Goal: Information Seeking & Learning: Check status

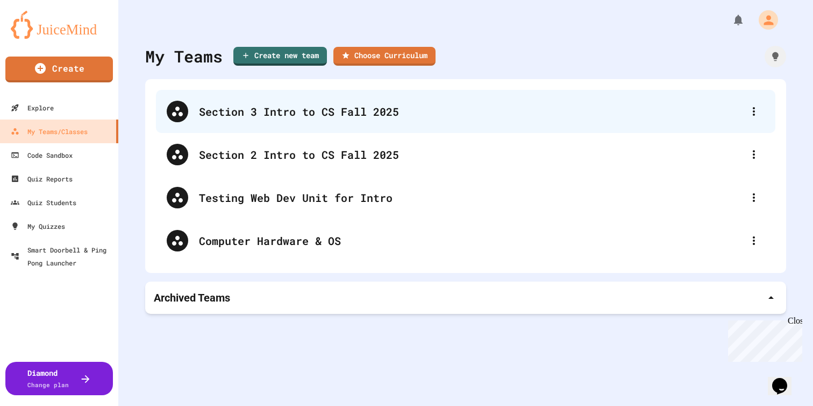
click at [402, 104] on div "Section 3 Intro to CS Fall 2025" at bounding box center [471, 111] width 544 height 16
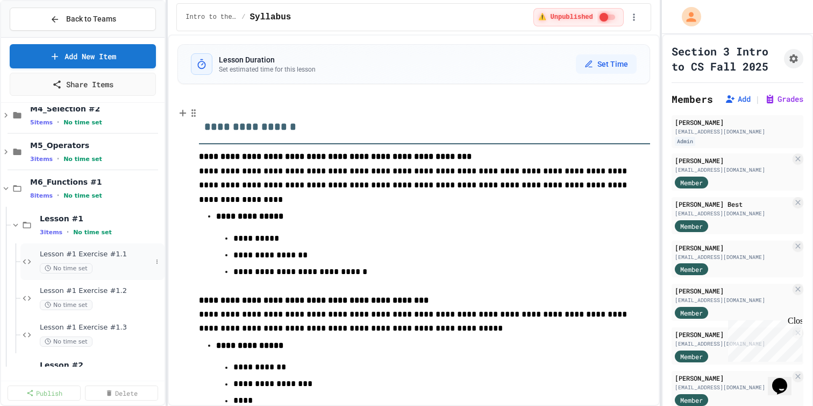
click at [118, 273] on div "No time set" at bounding box center [96, 268] width 112 height 10
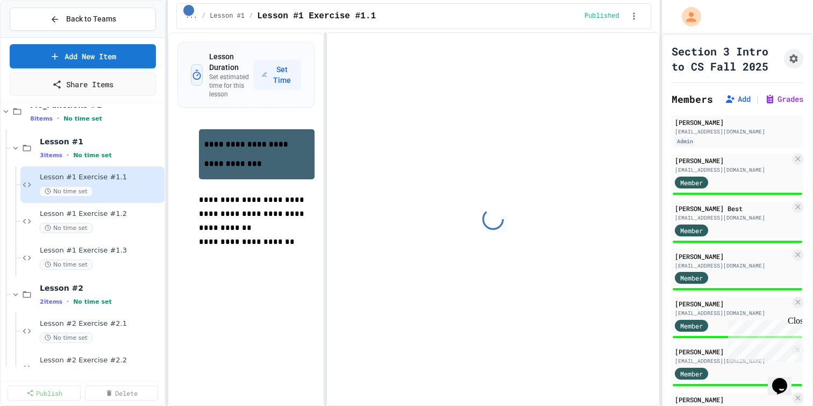
scroll to position [314, 0]
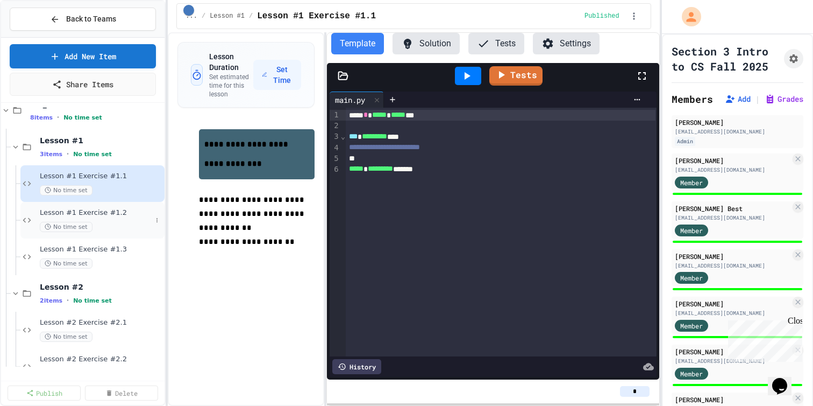
click at [121, 232] on div "No time set" at bounding box center [96, 227] width 112 height 10
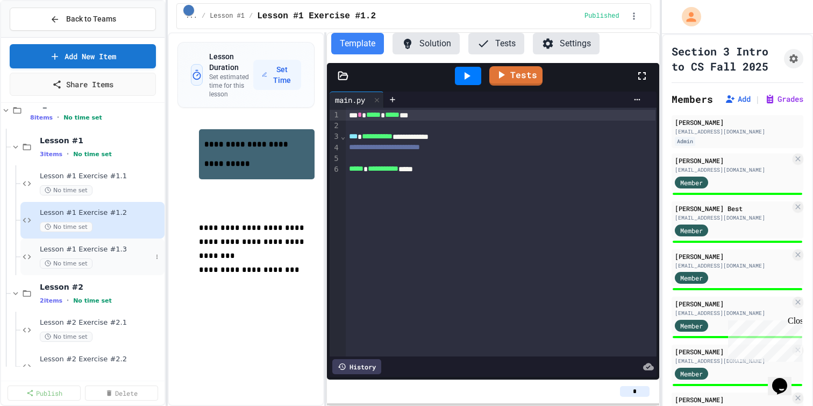
click at [115, 254] on span "Lesson #1 Exercise #1.3" at bounding box center [96, 249] width 112 height 9
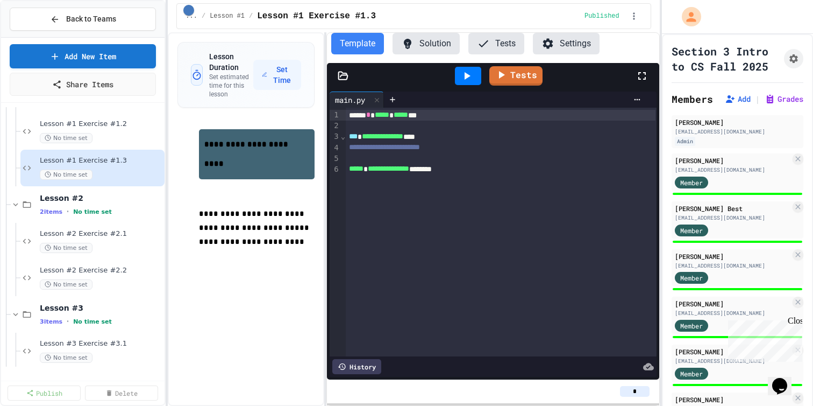
scroll to position [407, 0]
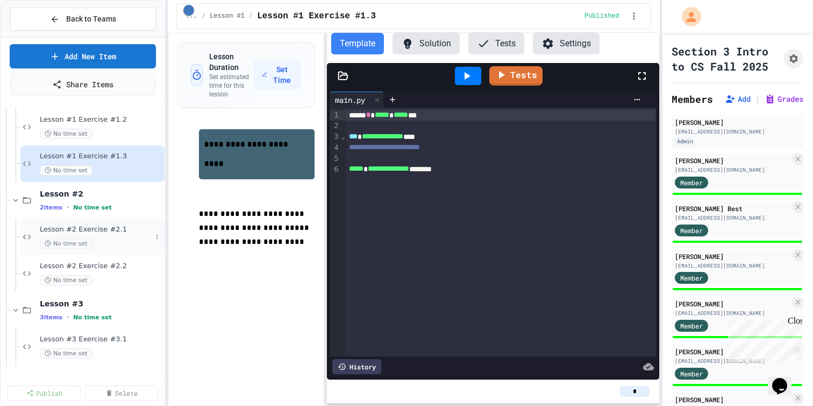
click at [115, 249] on div "No time set" at bounding box center [96, 243] width 112 height 10
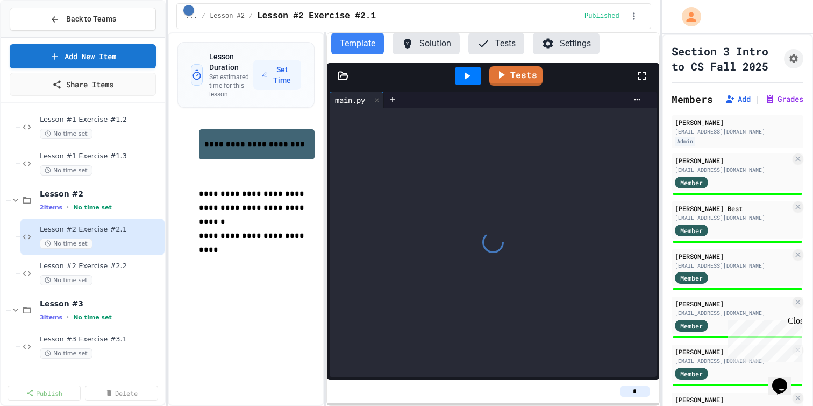
click at [113, 292] on div "Lesson #2 Exercise #2.2 No time set" at bounding box center [92, 273] width 144 height 37
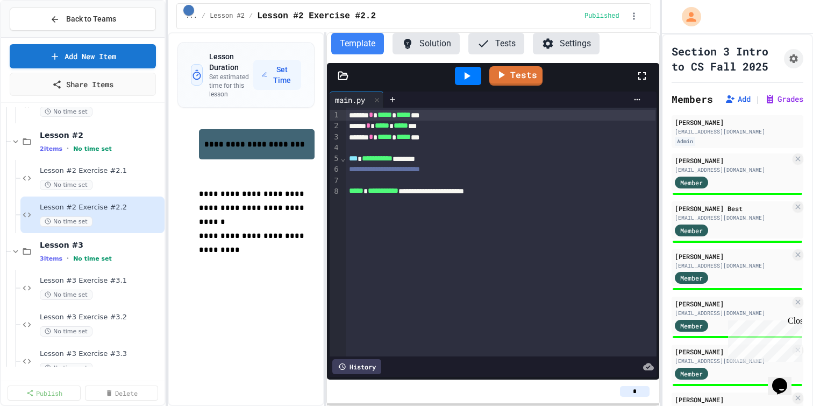
scroll to position [481, 0]
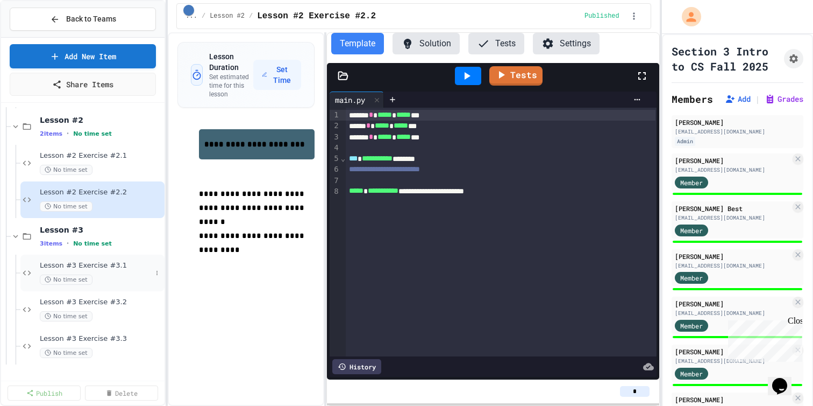
click at [114, 285] on div "No time set" at bounding box center [96, 279] width 112 height 10
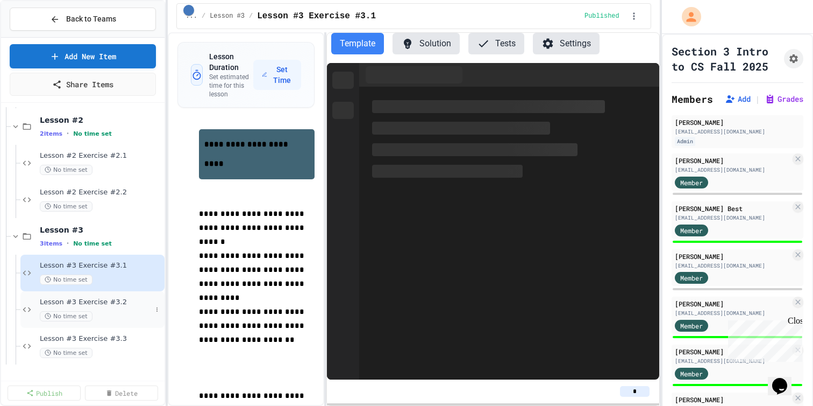
click at [114, 318] on div "Lesson #3 Exercise #3.2 No time set" at bounding box center [96, 309] width 112 height 24
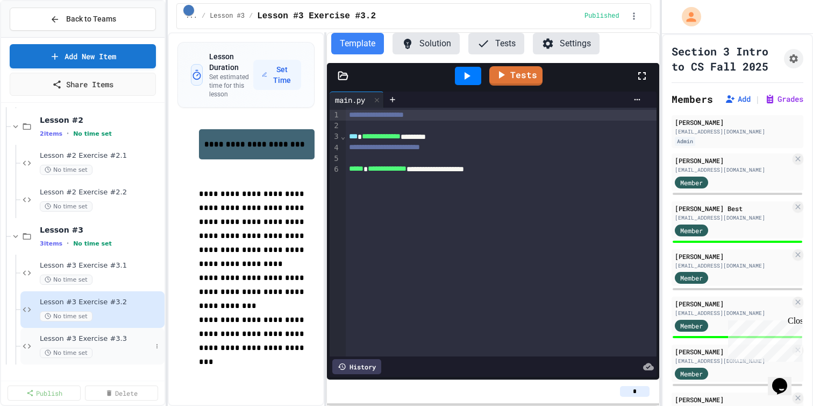
click at [114, 343] on span "Lesson #3 Exercise #3.3" at bounding box center [96, 338] width 112 height 9
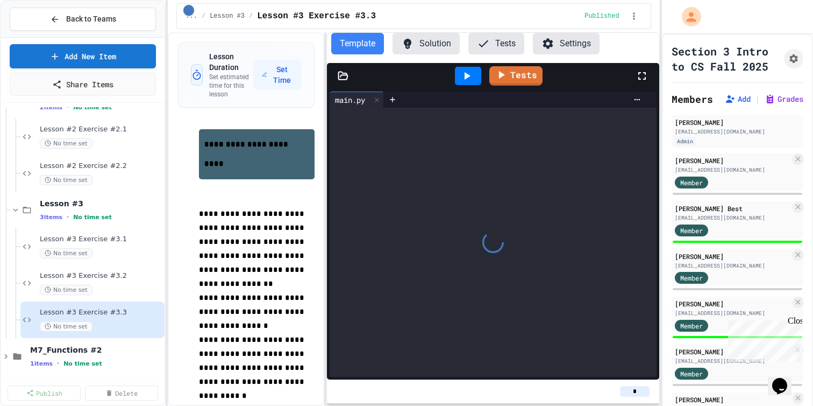
scroll to position [512, 0]
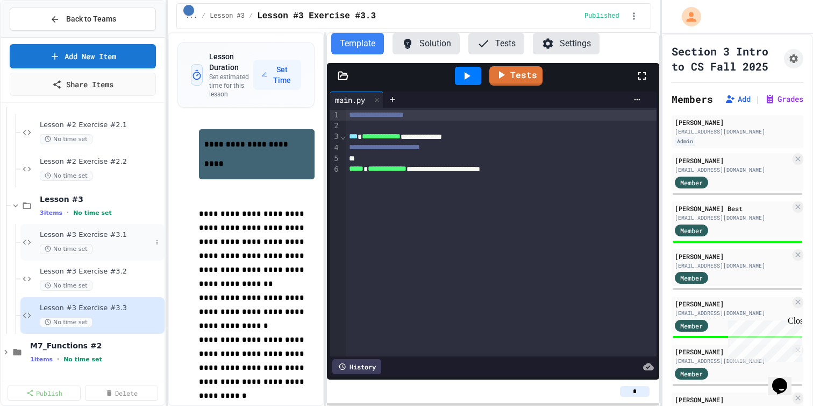
click at [129, 249] on div "Lesson #3 Exercise #3.1 No time set" at bounding box center [96, 242] width 112 height 24
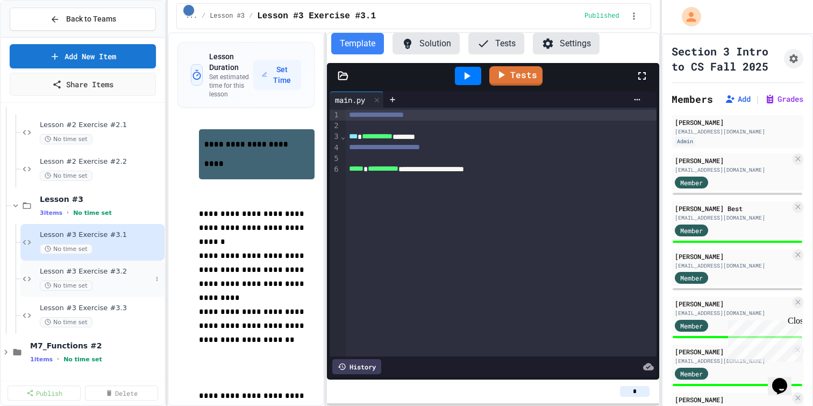
click at [115, 291] on div "No time set" at bounding box center [96, 285] width 112 height 10
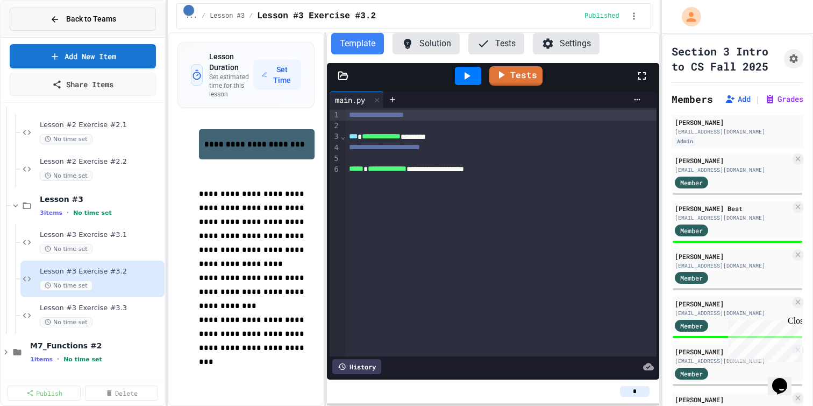
click at [130, 29] on button "Back to Teams" at bounding box center [83, 19] width 146 height 23
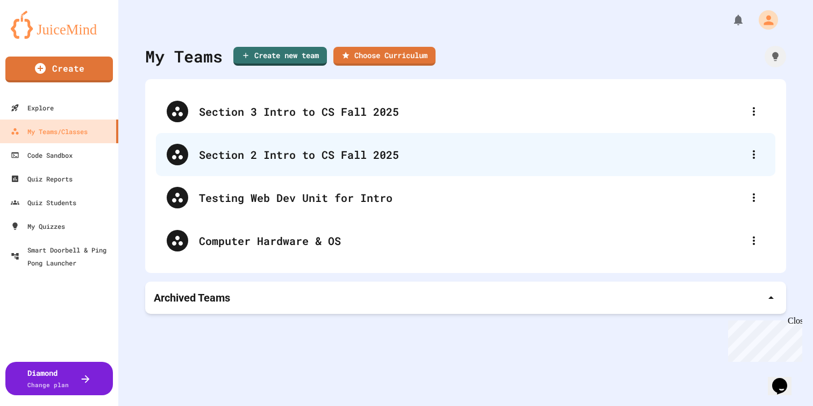
click at [218, 167] on div "Section 2 Intro to CS Fall 2025" at bounding box center [466, 154] width 620 height 43
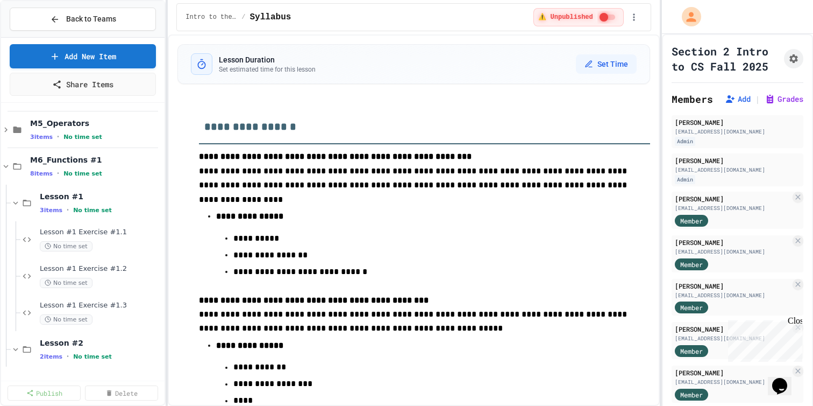
scroll to position [282, 0]
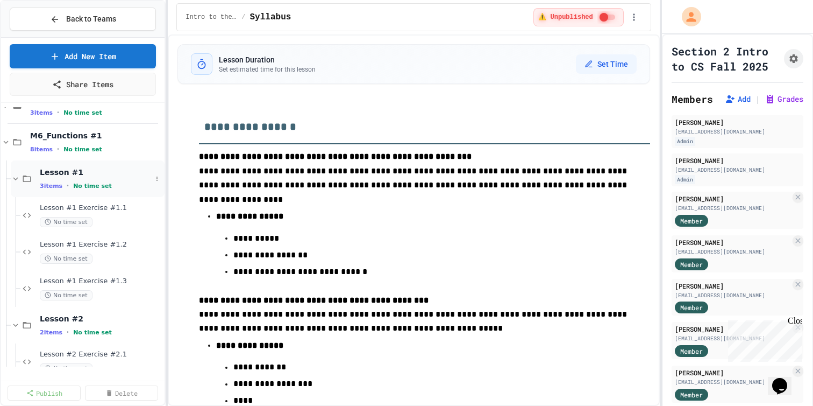
click at [13, 183] on icon at bounding box center [16, 179] width 10 height 10
click at [125, 249] on span "Lesson #2 Exercise #2.1" at bounding box center [96, 244] width 112 height 9
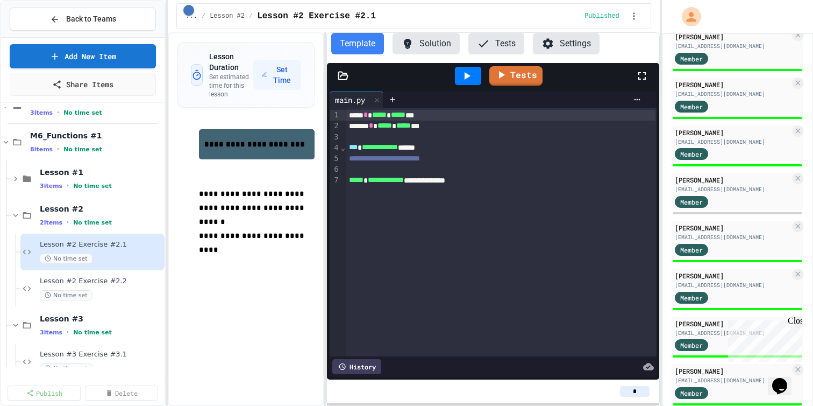
scroll to position [551, 0]
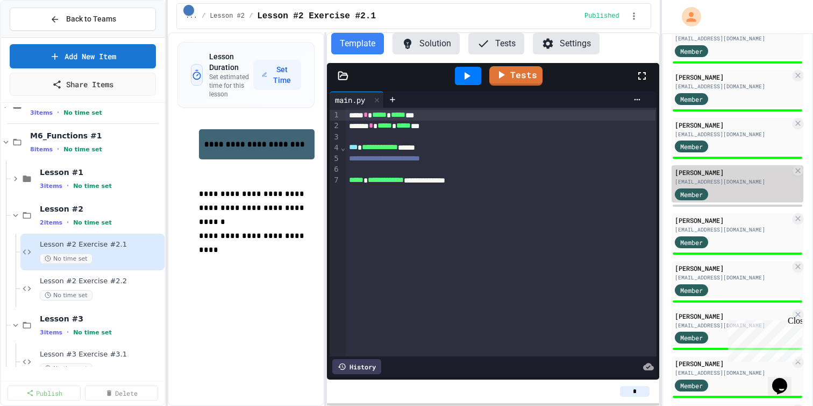
click at [725, 200] on div "Member" at bounding box center [702, 193] width 54 height 13
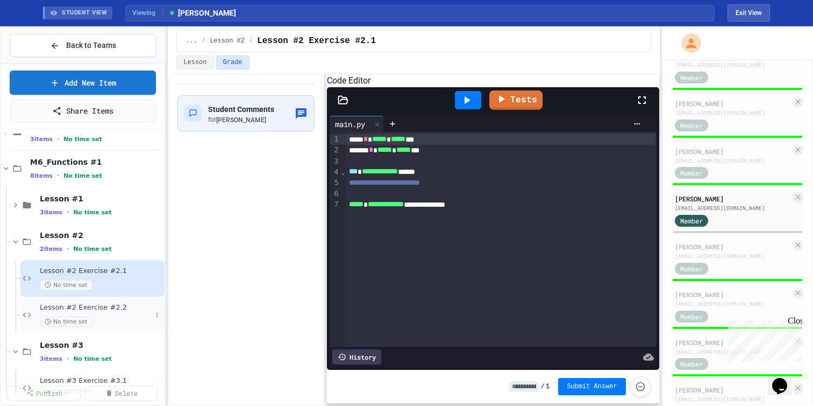
click at [112, 323] on div "Lesson #2 Exercise #2.2 No time set" at bounding box center [96, 315] width 112 height 24
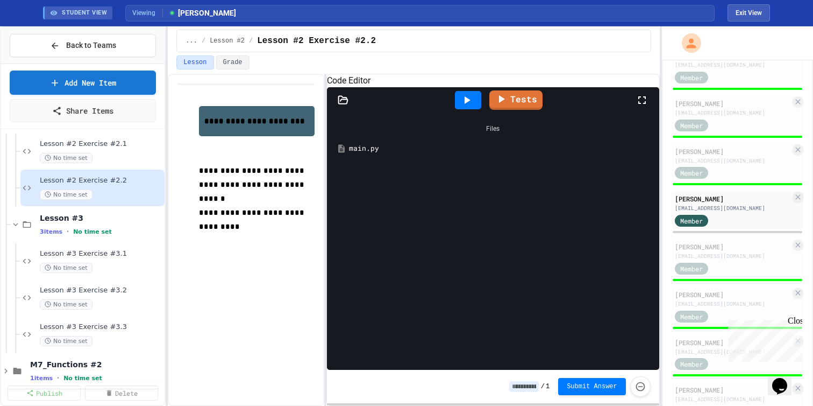
scroll to position [413, 0]
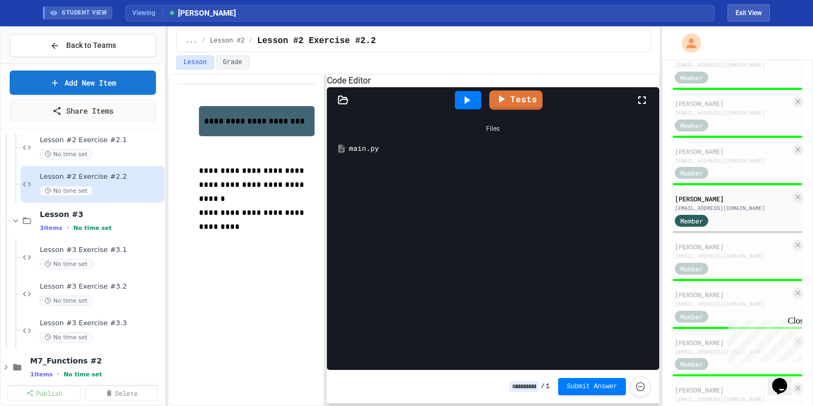
click at [360, 158] on div "main.py" at bounding box center [493, 148] width 322 height 19
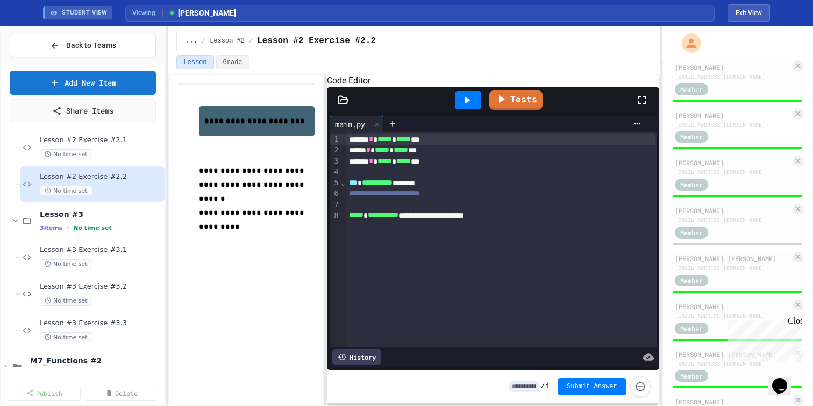
scroll to position [784, 0]
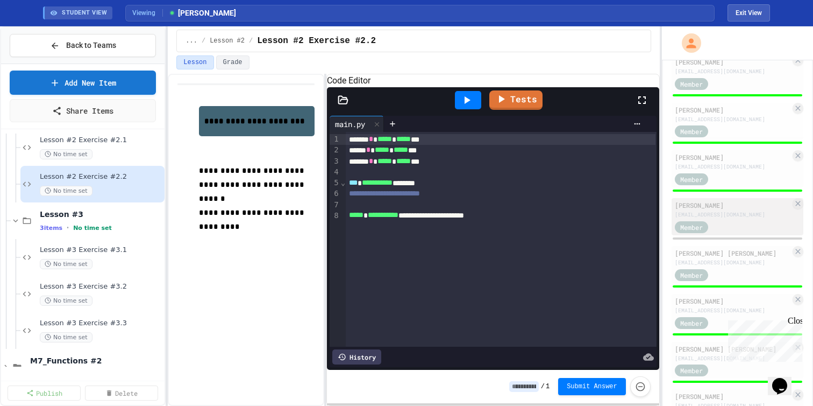
click at [726, 218] on div "[PERSON_NAME] [EMAIL_ADDRESS][DOMAIN_NAME]" at bounding box center [733, 209] width 116 height 18
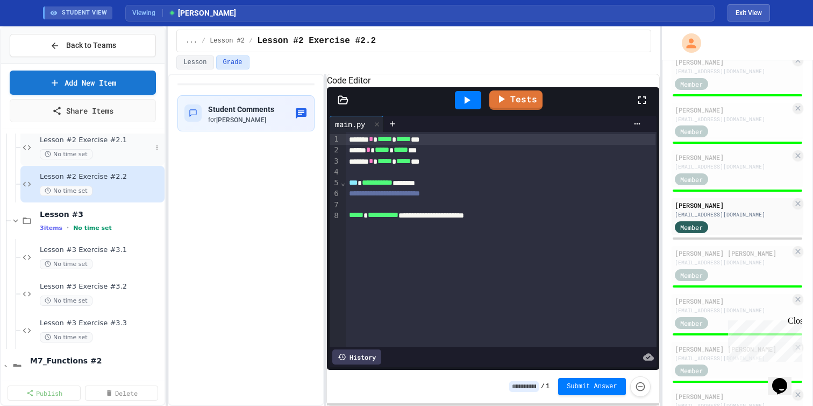
click at [114, 145] on span "Lesson #2 Exercise #2.1" at bounding box center [96, 140] width 112 height 9
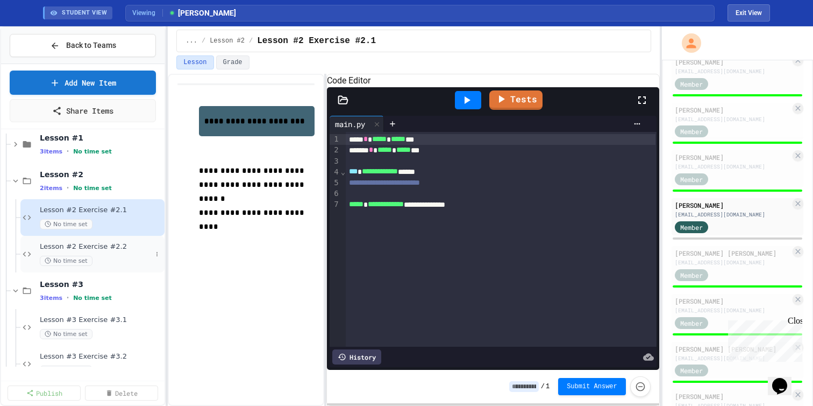
scroll to position [337, 0]
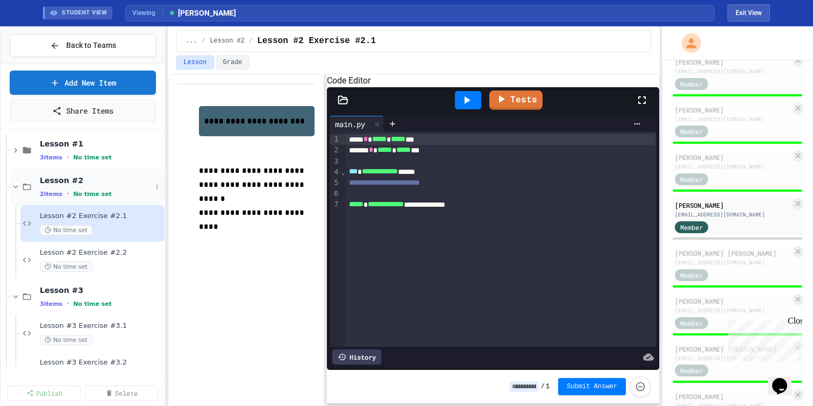
click at [16, 190] on icon at bounding box center [16, 187] width 10 height 10
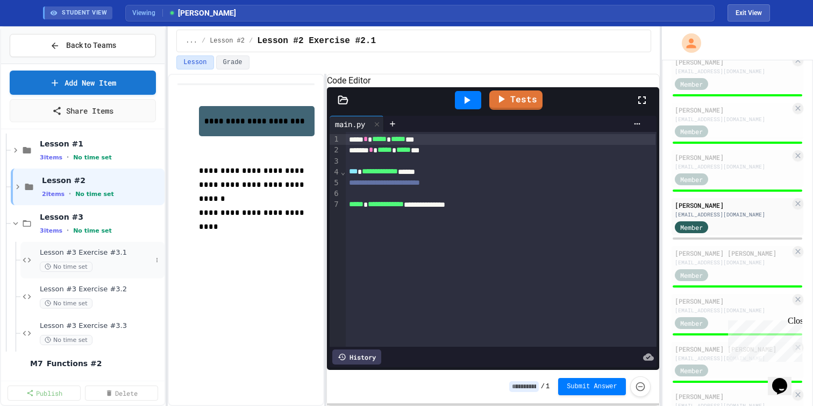
click at [30, 263] on div "Lesson #3 Exercise #3.1 No time set" at bounding box center [92, 260] width 144 height 37
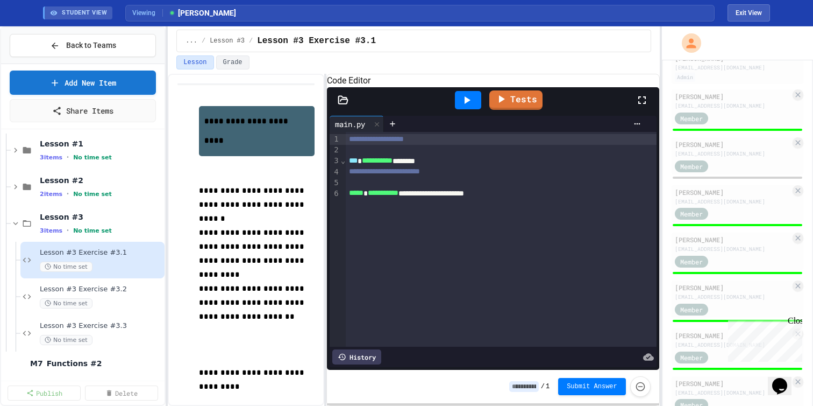
scroll to position [141, 0]
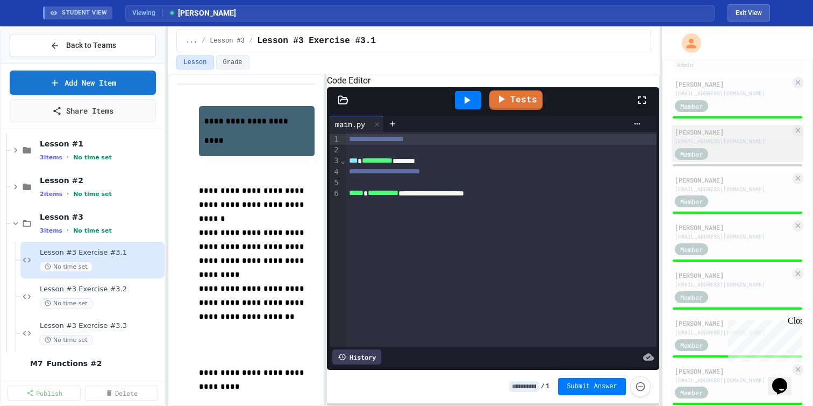
click at [735, 145] on div "[EMAIL_ADDRESS][DOMAIN_NAME]" at bounding box center [733, 141] width 116 height 8
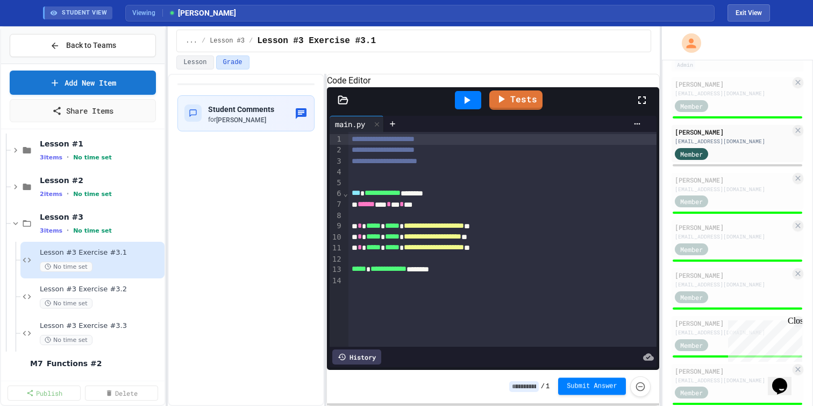
click at [572, 381] on span "Submit Answer" at bounding box center [592, 385] width 51 height 9
type input "*"
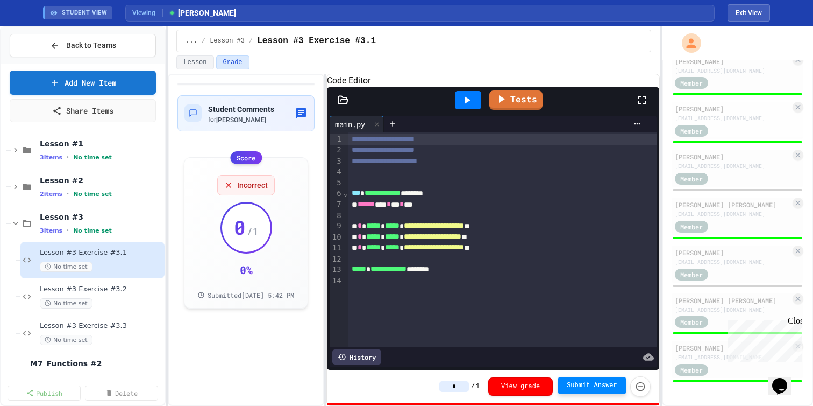
scroll to position [879, 0]
click at [729, 162] on div "[EMAIL_ADDRESS][DOMAIN_NAME]" at bounding box center [733, 166] width 116 height 8
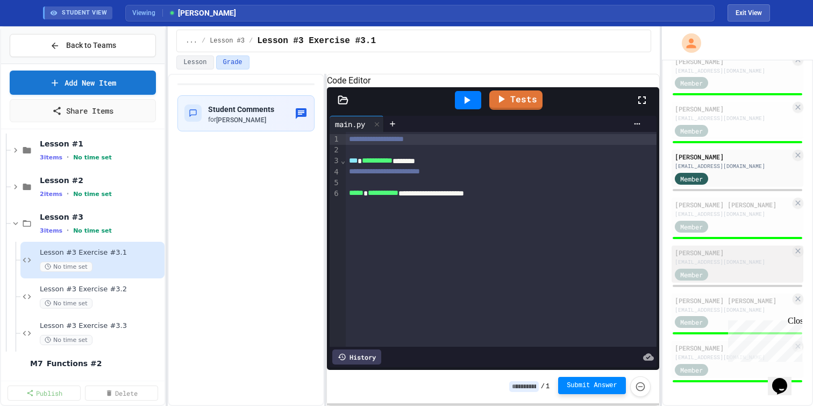
click at [735, 269] on div "Member" at bounding box center [733, 273] width 116 height 13
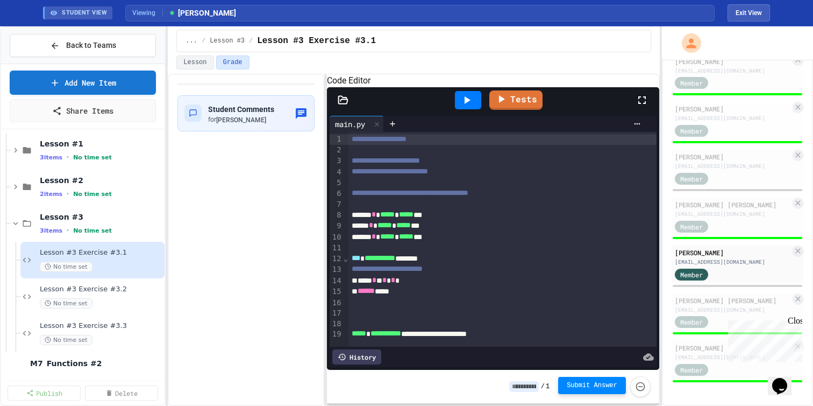
scroll to position [27, 0]
click at [567, 381] on span "Submit Answer" at bounding box center [592, 385] width 51 height 9
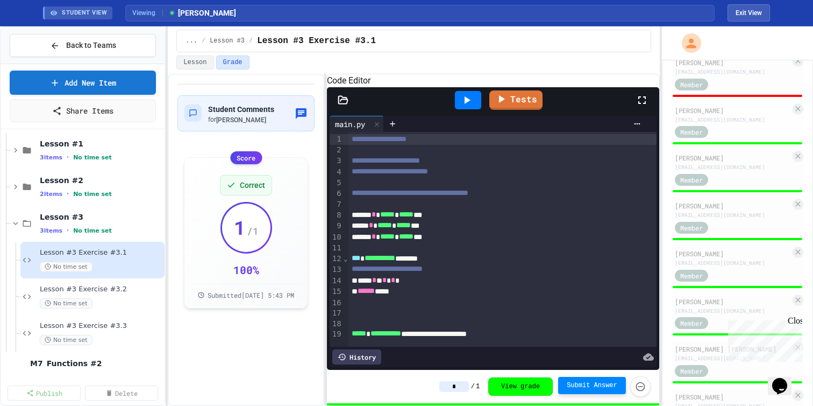
scroll to position [187, 0]
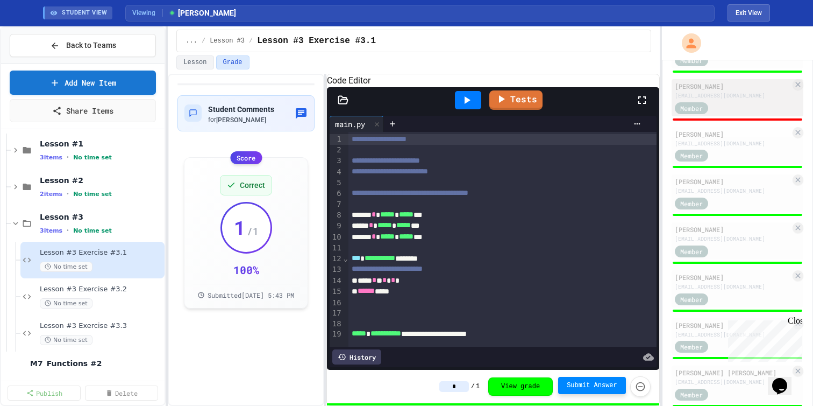
click at [734, 114] on div "Member" at bounding box center [733, 107] width 116 height 13
type input "*"
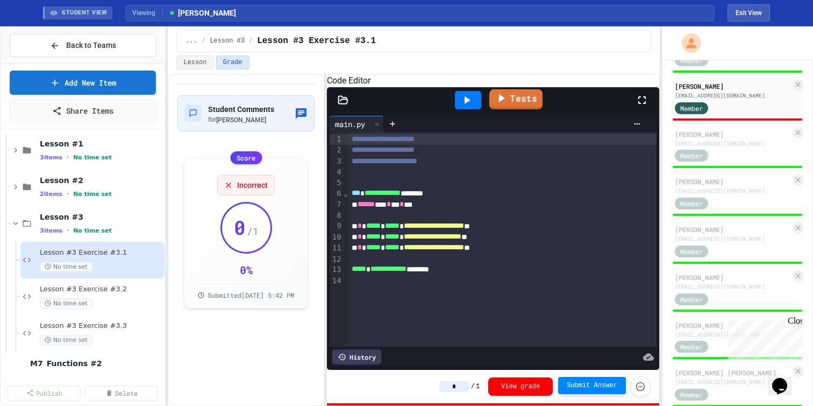
click at [528, 109] on link "Tests" at bounding box center [516, 99] width 53 height 20
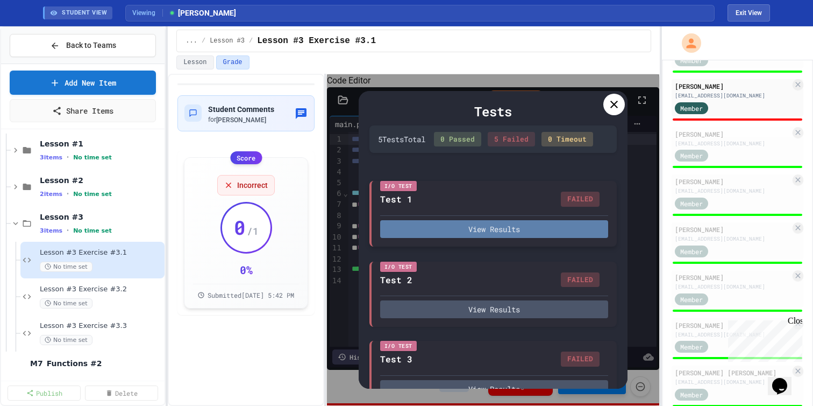
click at [520, 238] on button "View Results" at bounding box center [494, 229] width 228 height 18
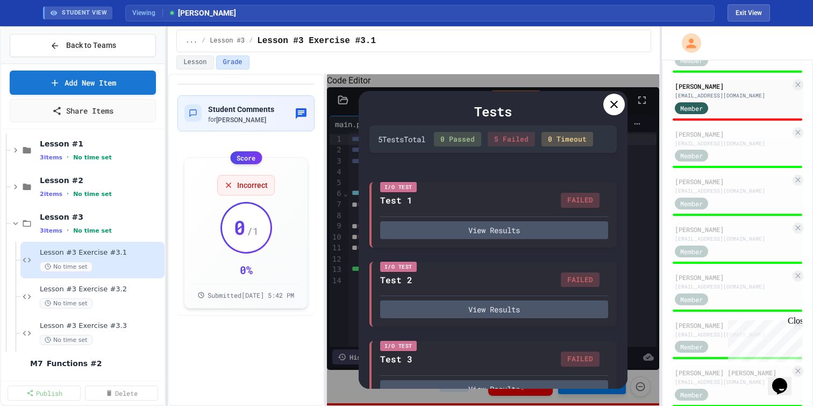
click at [610, 111] on icon at bounding box center [614, 104] width 13 height 13
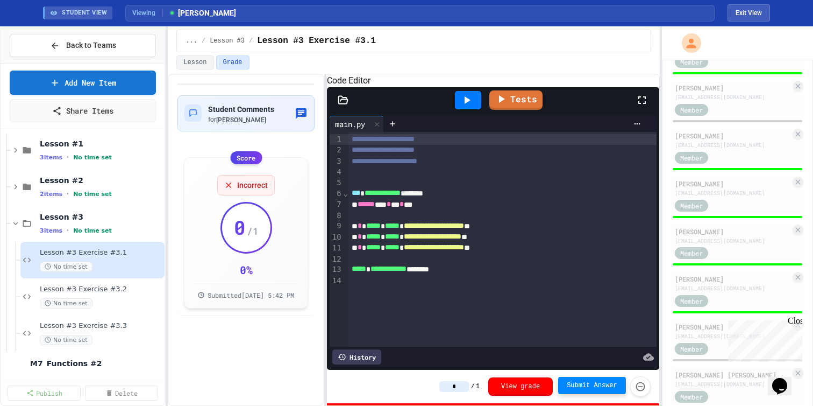
scroll to position [664, 0]
click at [719, 116] on div "[PERSON_NAME] [EMAIL_ADDRESS][DOMAIN_NAME] Member" at bounding box center [738, 97] width 132 height 37
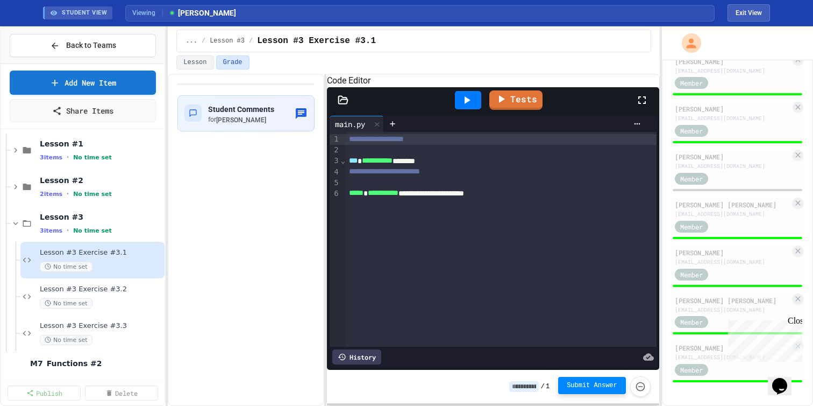
scroll to position [842, 0]
click at [734, 170] on div "[EMAIL_ADDRESS][DOMAIN_NAME]" at bounding box center [733, 166] width 116 height 8
click at [70, 40] on button "Back to Teams" at bounding box center [83, 45] width 146 height 23
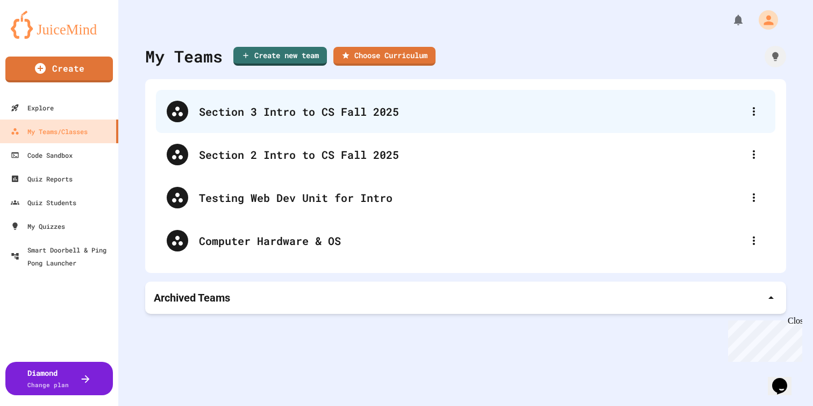
click at [271, 124] on div "Section 3 Intro to CS Fall 2025" at bounding box center [466, 111] width 620 height 43
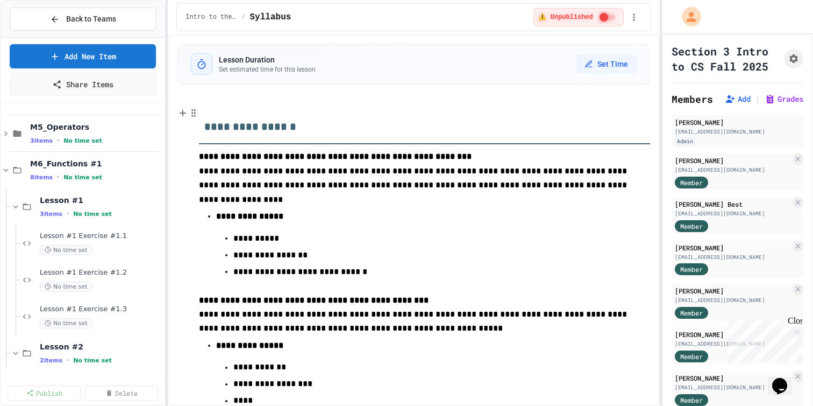
scroll to position [264, 0]
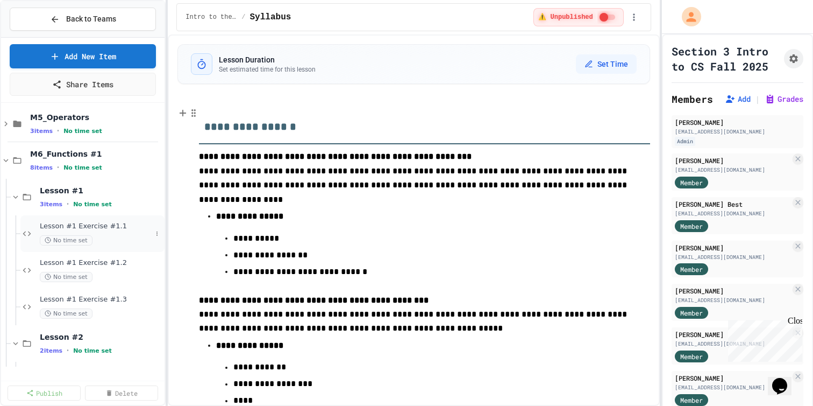
click at [122, 231] on span "Lesson #1 Exercise #1.1" at bounding box center [96, 226] width 112 height 9
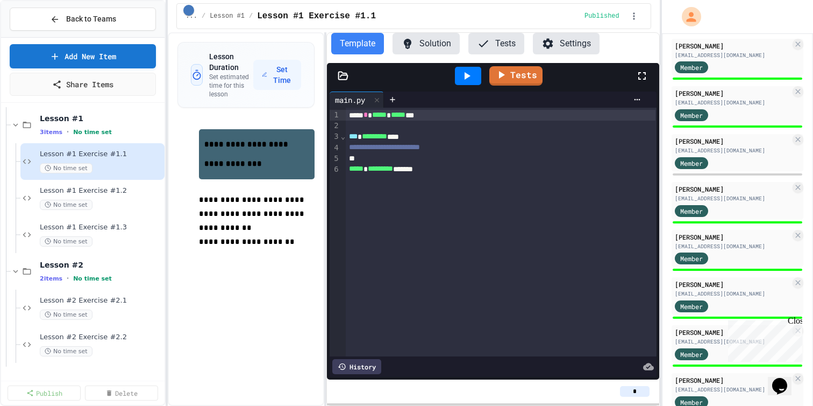
scroll to position [414, 0]
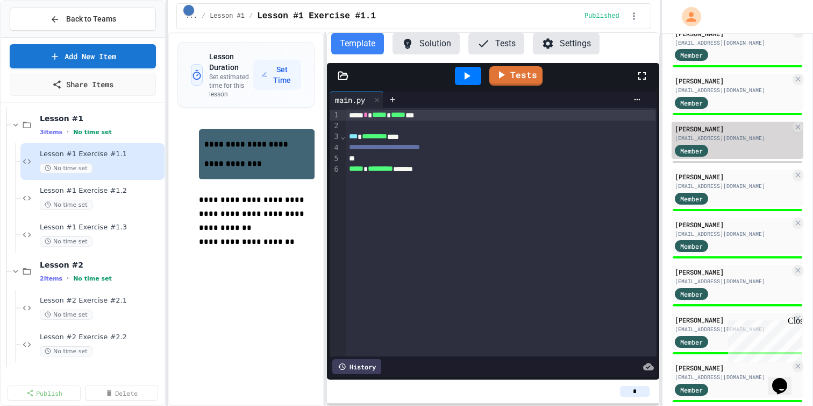
click at [727, 142] on div "[EMAIL_ADDRESS][DOMAIN_NAME]" at bounding box center [733, 138] width 116 height 8
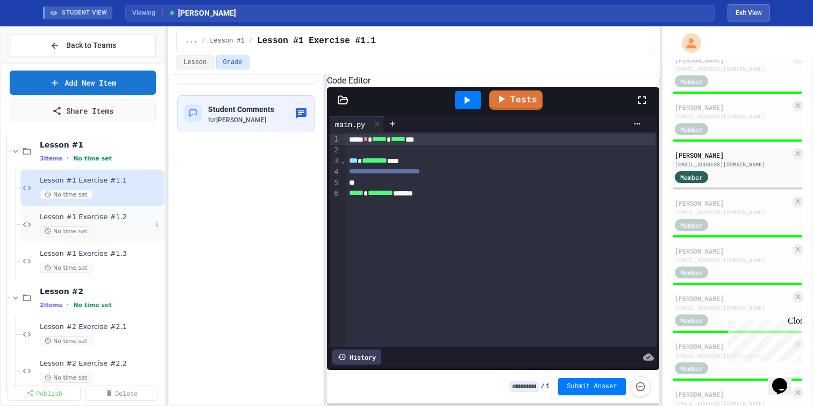
click at [98, 231] on div "Lesson #1 Exercise #1.2 No time set" at bounding box center [96, 224] width 112 height 24
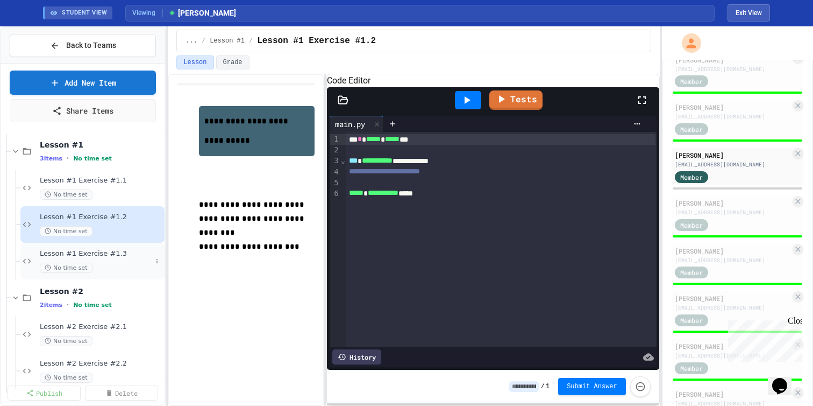
click at [117, 273] on div "No time set" at bounding box center [96, 268] width 112 height 10
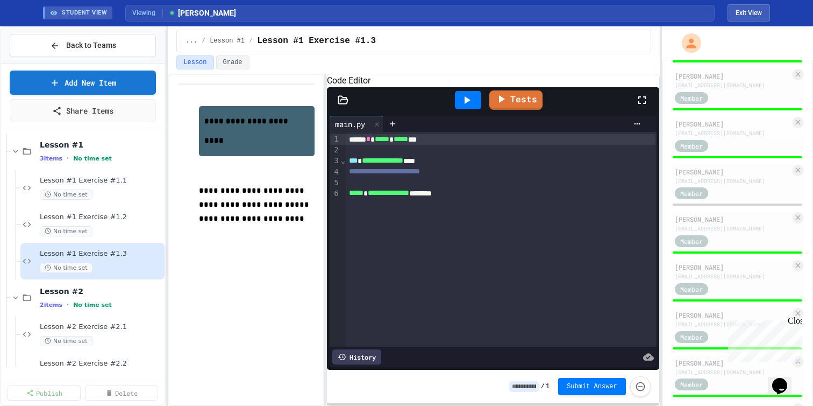
scroll to position [924, 0]
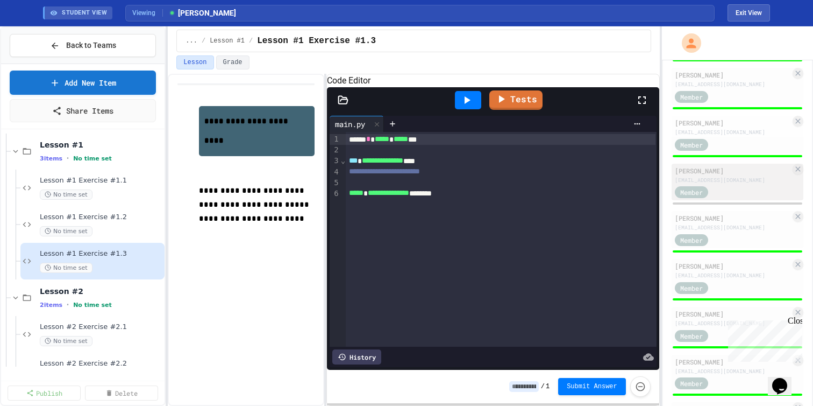
click at [724, 199] on div "Member" at bounding box center [702, 191] width 54 height 13
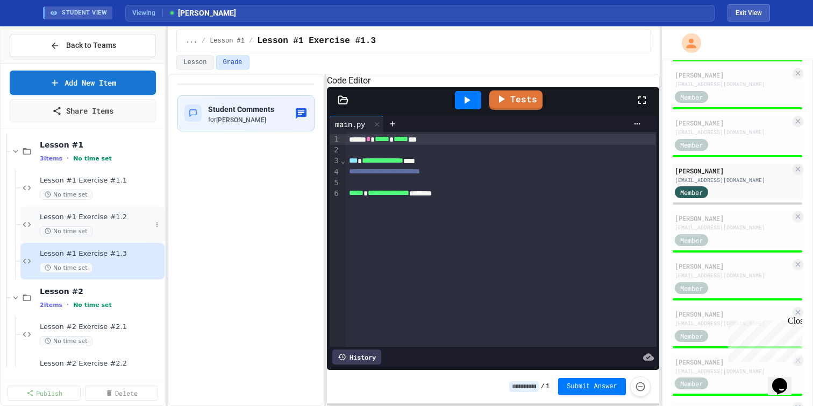
click at [124, 222] on span "Lesson #1 Exercise #1.2" at bounding box center [96, 216] width 112 height 9
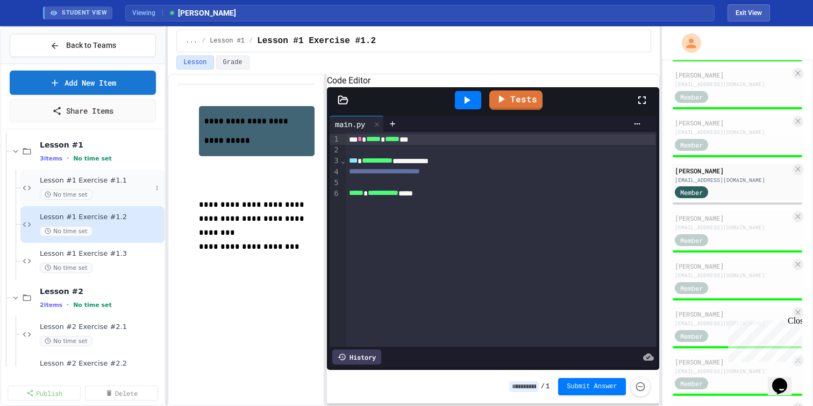
click at [123, 200] on div "No time set" at bounding box center [96, 194] width 112 height 10
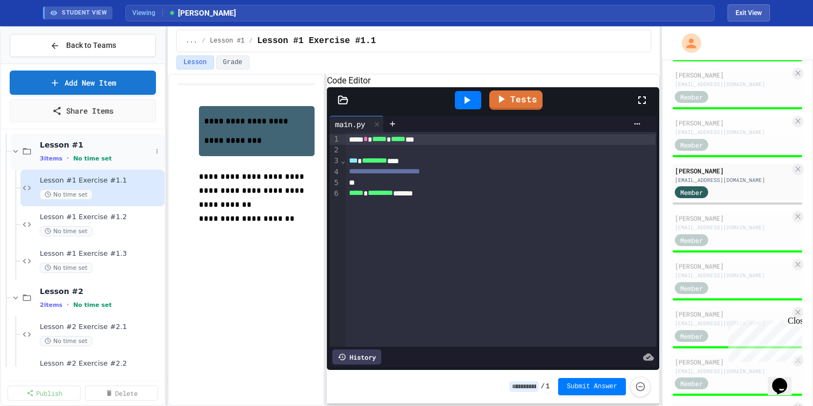
click at [15, 153] on icon at bounding box center [15, 151] width 5 height 3
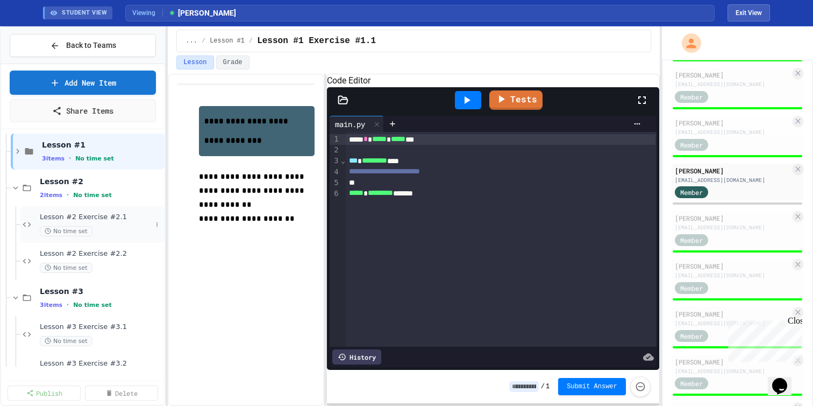
click at [115, 235] on div "Lesson #2 Exercise #2.1 No time set" at bounding box center [96, 224] width 112 height 24
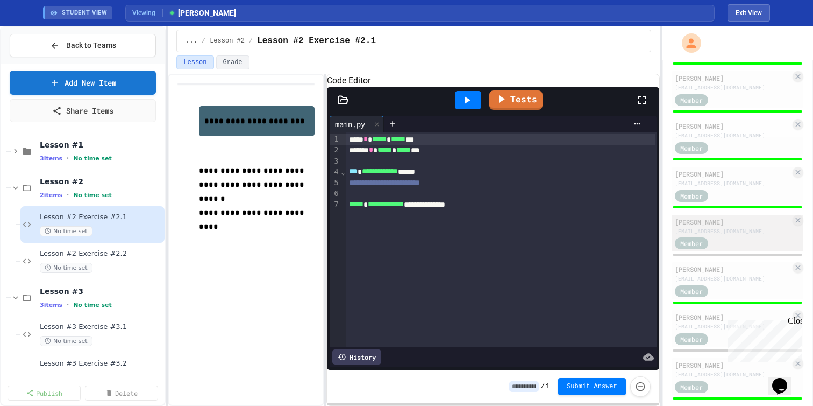
click at [735, 250] on div "Member" at bounding box center [733, 242] width 116 height 13
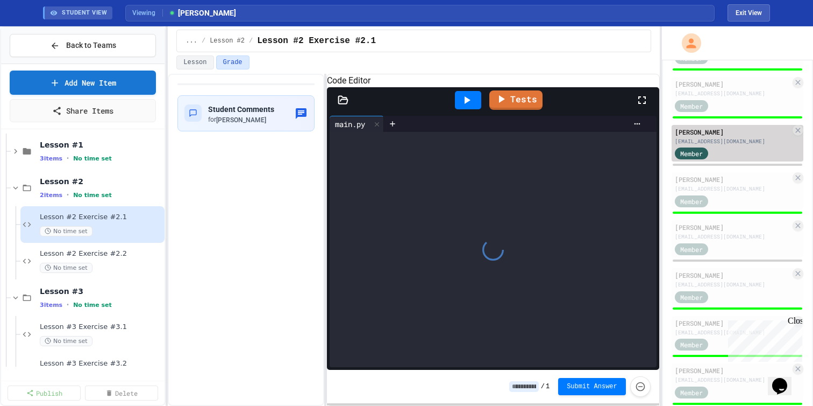
scroll to position [358, 0]
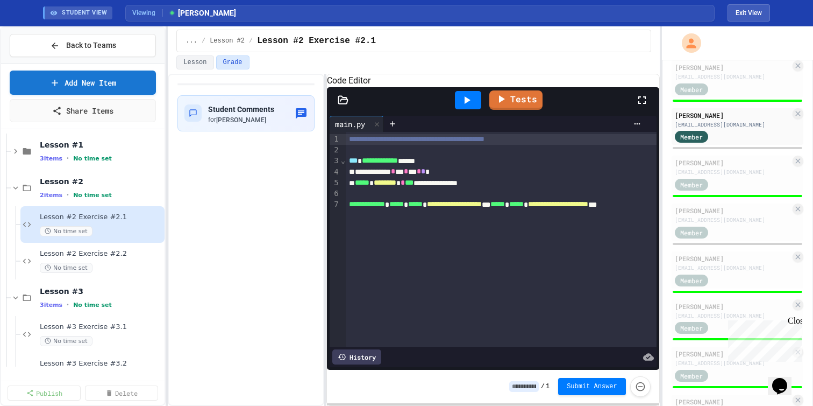
click at [348, 353] on div "History" at bounding box center [356, 356] width 49 height 15
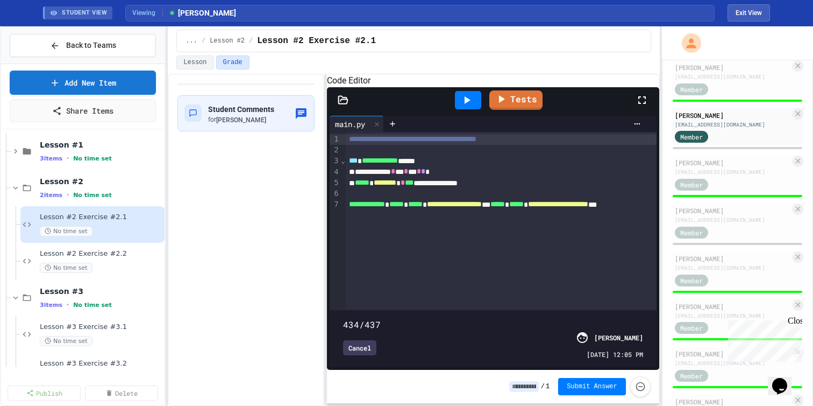
type input "***"
drag, startPoint x: 640, startPoint y: 301, endPoint x: 655, endPoint y: 303, distance: 15.7
click at [655, 310] on div "437/437 Cancel [PERSON_NAME] [DATE] 12:05 PM" at bounding box center [493, 338] width 327 height 57
click at [358, 344] on div "Cancel" at bounding box center [359, 347] width 33 height 15
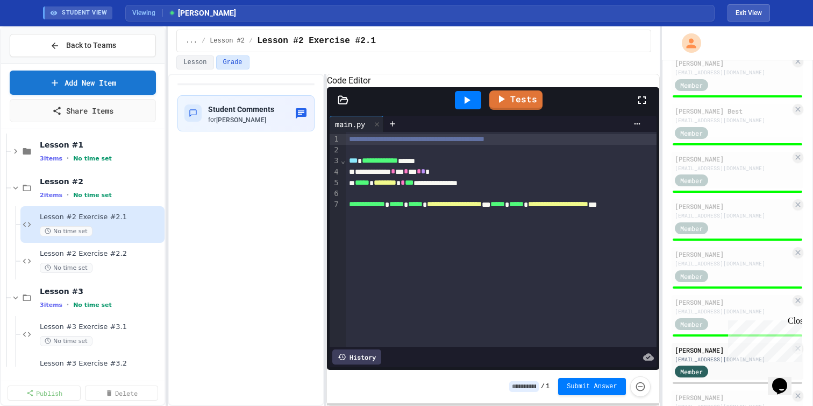
scroll to position [124, 0]
click at [514, 109] on link "Tests" at bounding box center [516, 99] width 53 height 20
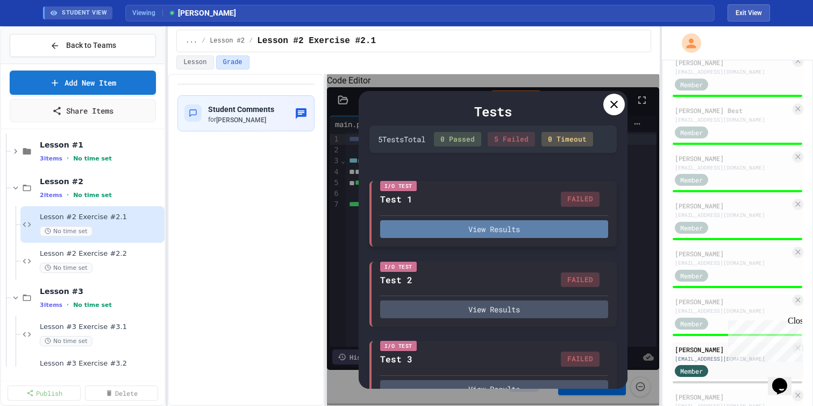
click at [498, 238] on button "View Results" at bounding box center [494, 229] width 228 height 18
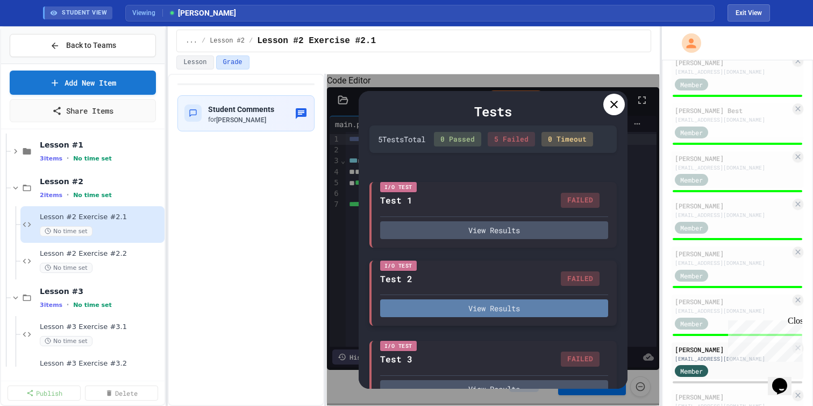
click at [518, 316] on button "View Results" at bounding box center [494, 308] width 228 height 18
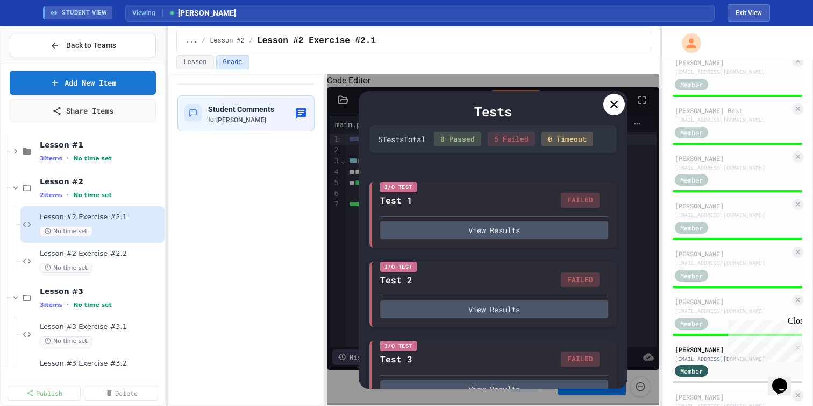
click at [606, 115] on div at bounding box center [615, 105] width 22 height 22
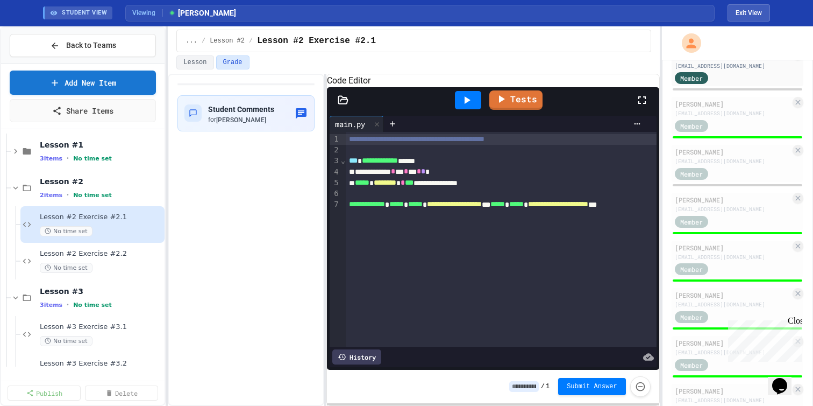
scroll to position [427, 0]
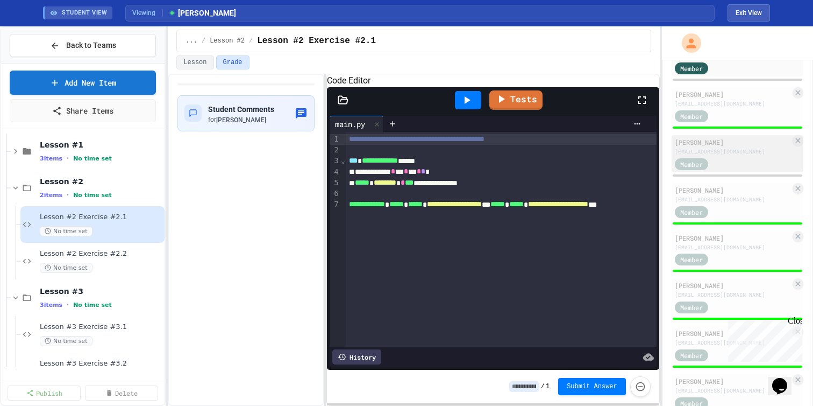
click at [747, 155] on div "[EMAIL_ADDRESS][DOMAIN_NAME]" at bounding box center [733, 151] width 116 height 8
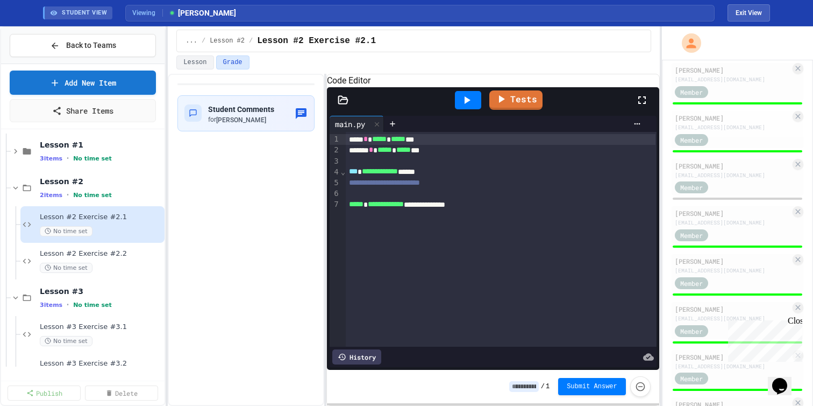
scroll to position [933, 0]
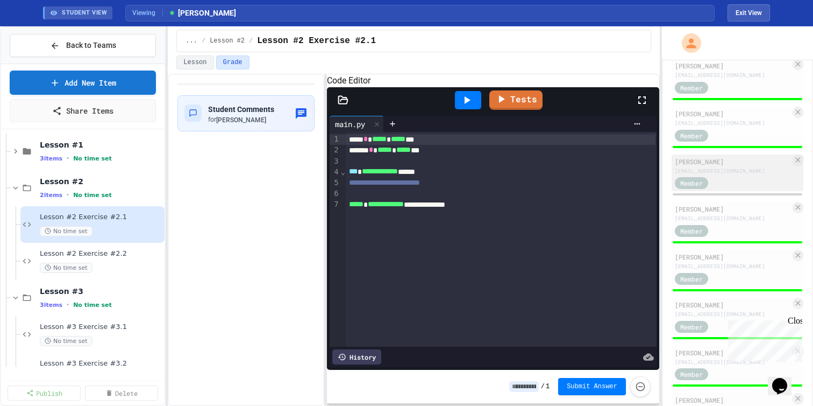
click at [736, 175] on div "[EMAIL_ADDRESS][DOMAIN_NAME]" at bounding box center [733, 171] width 116 height 8
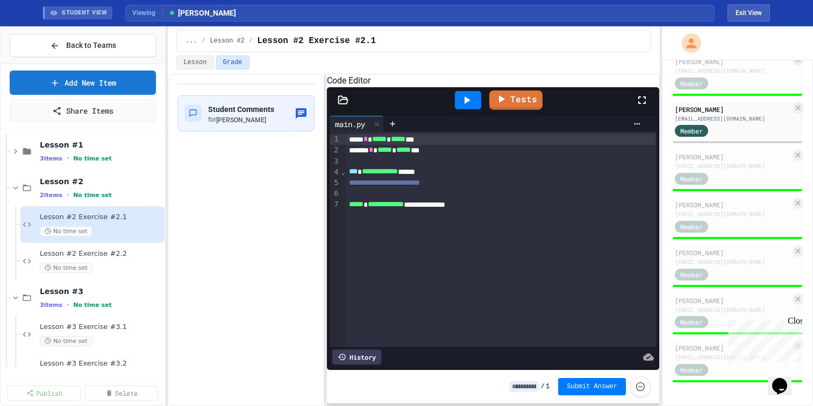
scroll to position [1031, 0]
click at [122, 258] on span "Lesson #2 Exercise #2.2" at bounding box center [96, 253] width 112 height 9
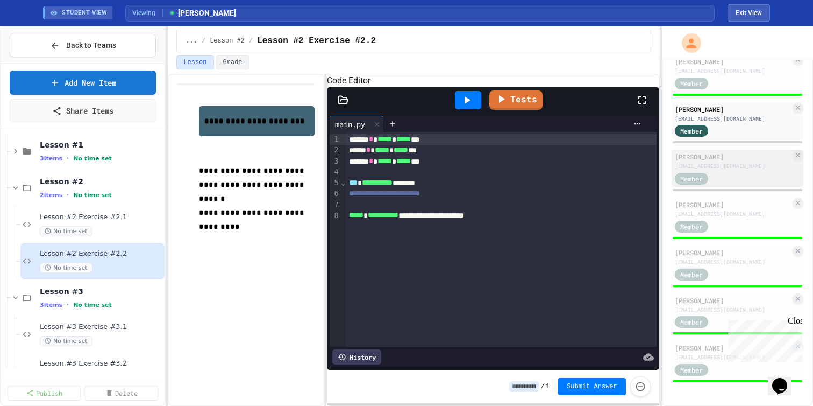
click at [727, 171] on div "Member" at bounding box center [702, 177] width 54 height 13
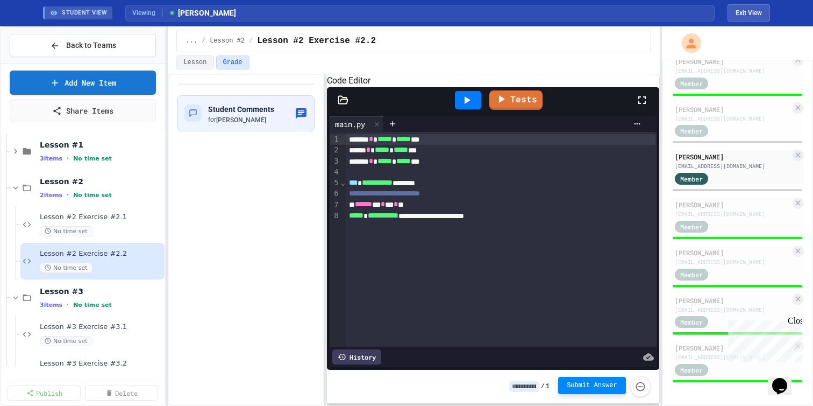
click at [580, 384] on span "Submit Answer" at bounding box center [592, 385] width 51 height 9
type input "*"
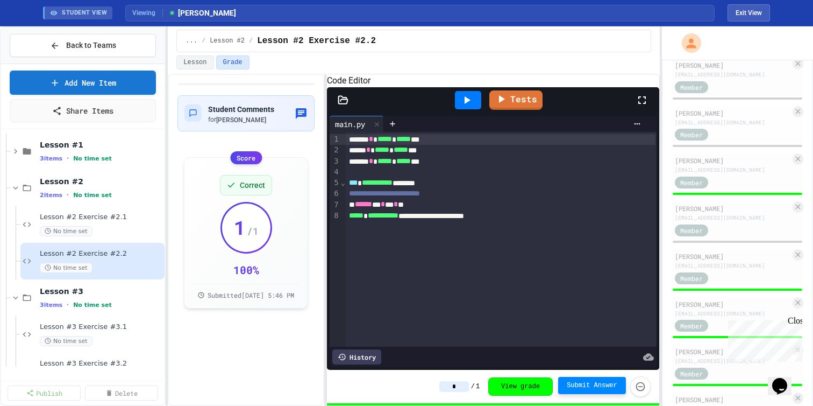
scroll to position [350, 0]
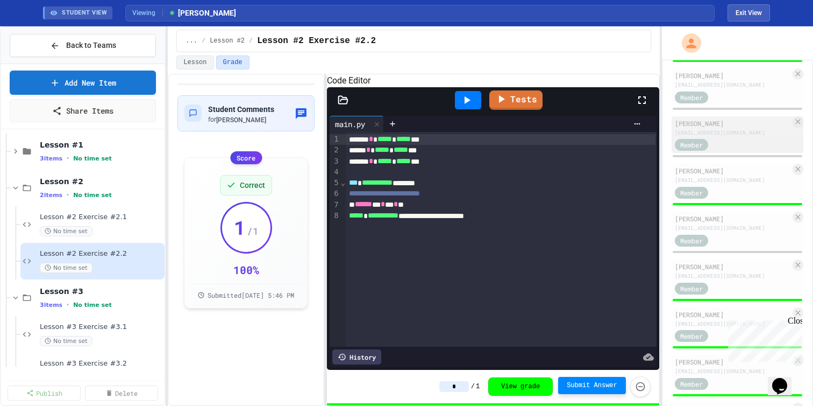
click at [737, 151] on div "Member" at bounding box center [733, 144] width 116 height 13
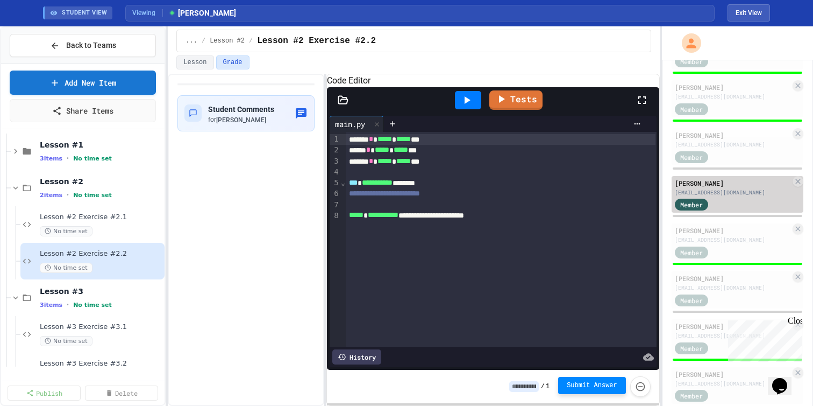
scroll to position [252, 0]
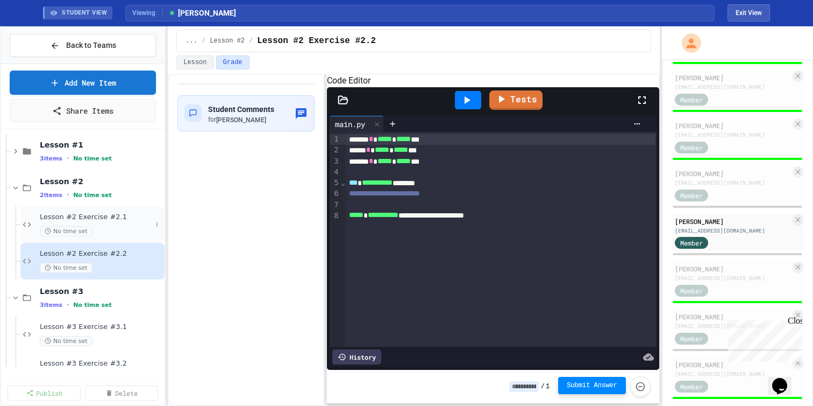
click at [130, 235] on div "Lesson #2 Exercise #2.1 No time set" at bounding box center [96, 224] width 112 height 24
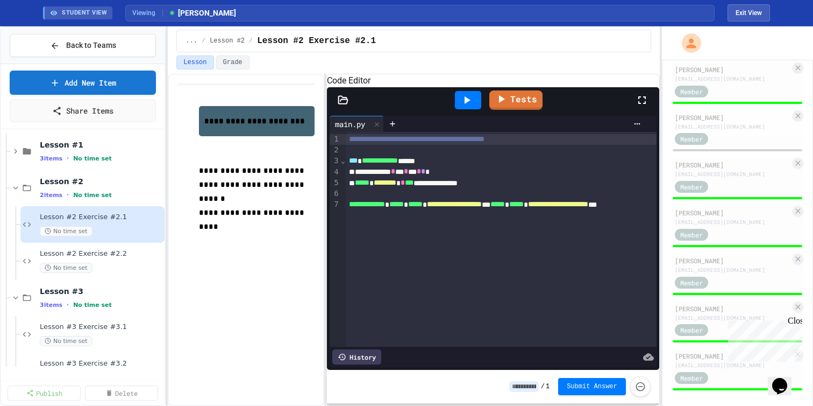
scroll to position [1031, 0]
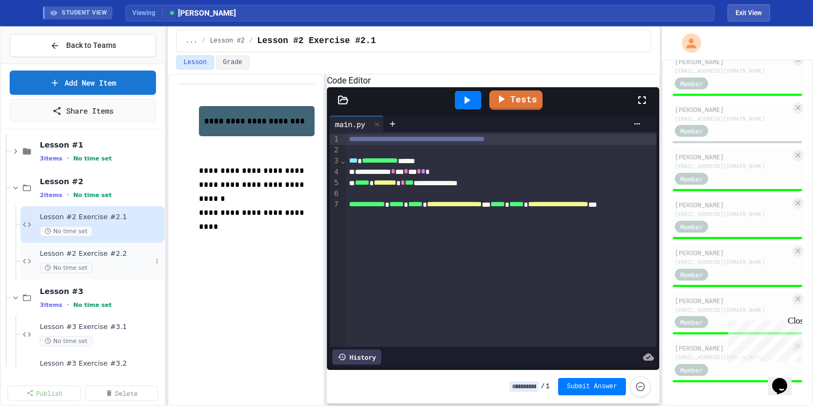
click at [113, 273] on div "No time set" at bounding box center [96, 268] width 112 height 10
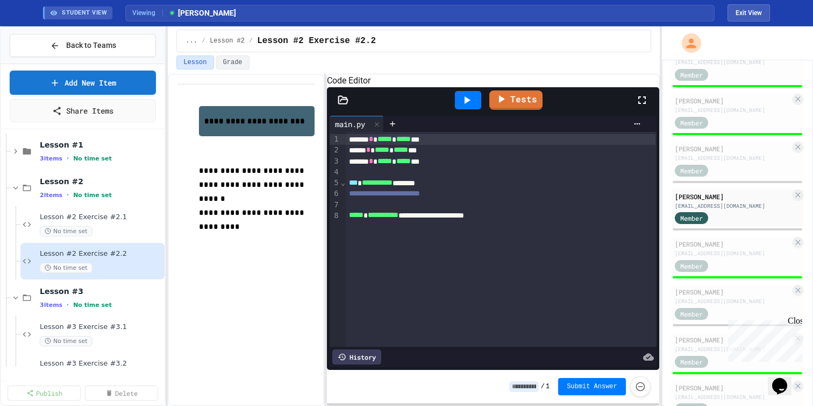
scroll to position [280, 0]
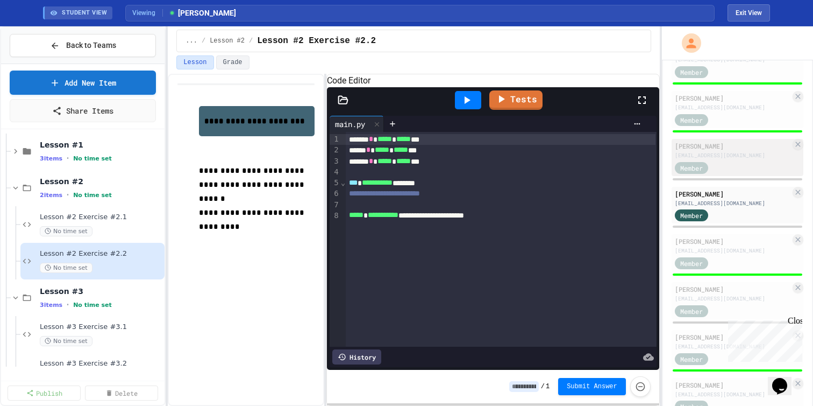
click at [737, 159] on div "[EMAIL_ADDRESS][DOMAIN_NAME]" at bounding box center [733, 155] width 116 height 8
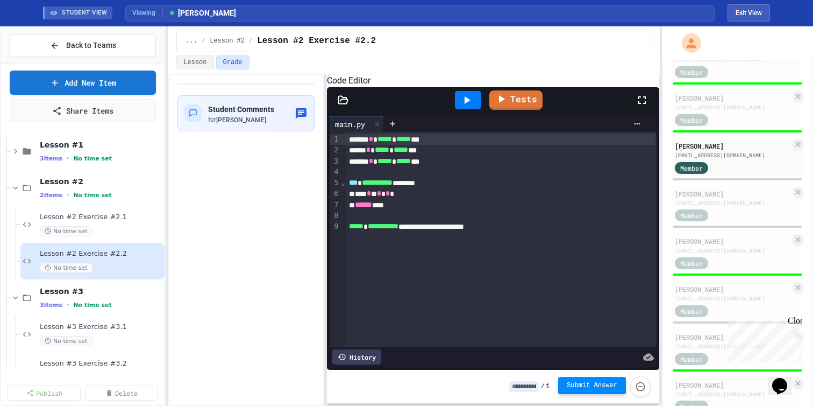
click at [585, 386] on span "Submit Answer" at bounding box center [592, 385] width 51 height 9
type input "*"
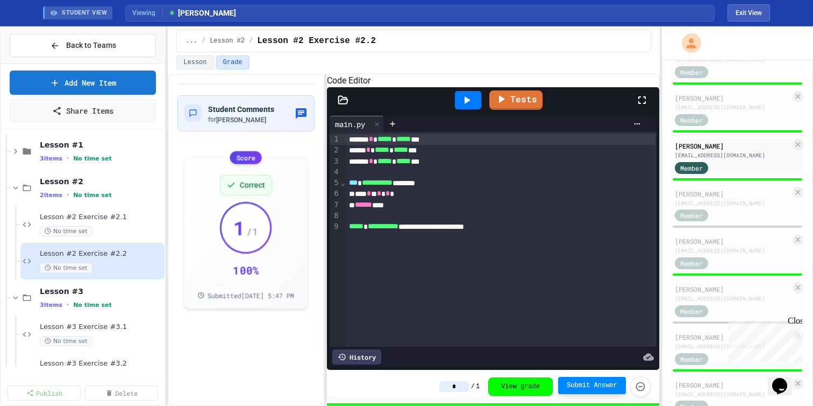
click at [743, 222] on div "Member" at bounding box center [733, 214] width 116 height 13
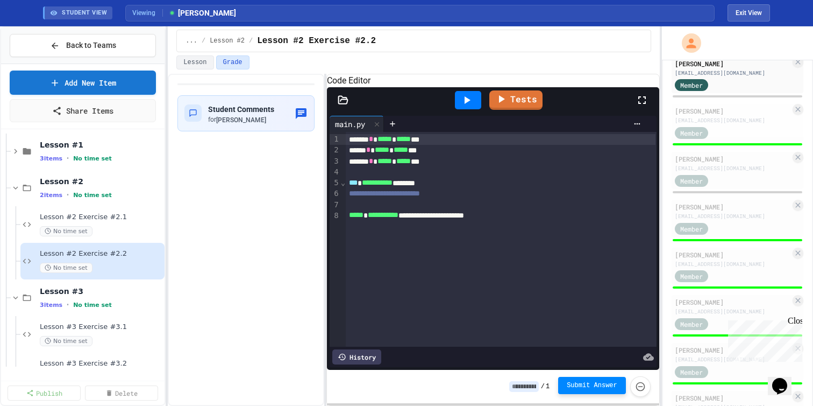
scroll to position [410, 0]
click at [745, 163] on div "[PERSON_NAME]" at bounding box center [733, 158] width 116 height 10
click at [739, 91] on div "Member" at bounding box center [733, 83] width 116 height 13
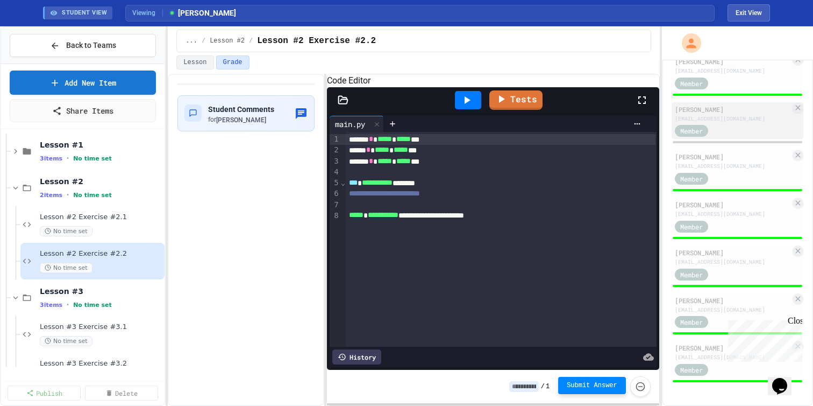
click at [719, 123] on div "[EMAIL_ADDRESS][DOMAIN_NAME]" at bounding box center [733, 119] width 116 height 8
click at [10, 196] on div "Lesson #2 2 items • No time set" at bounding box center [83, 187] width 164 height 37
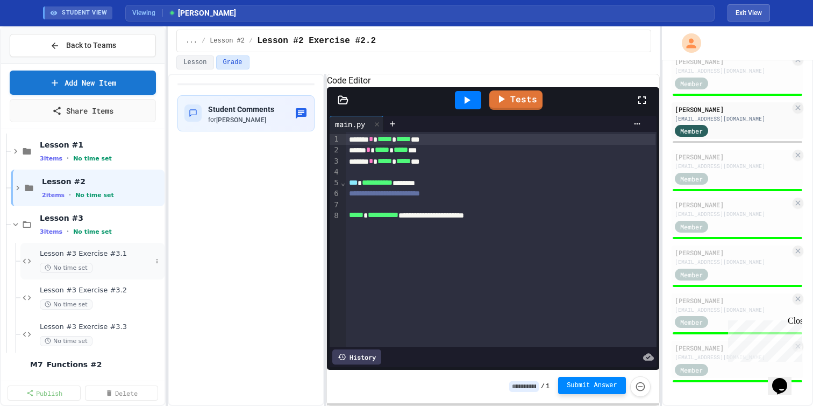
click at [104, 272] on div "No time set" at bounding box center [96, 268] width 112 height 10
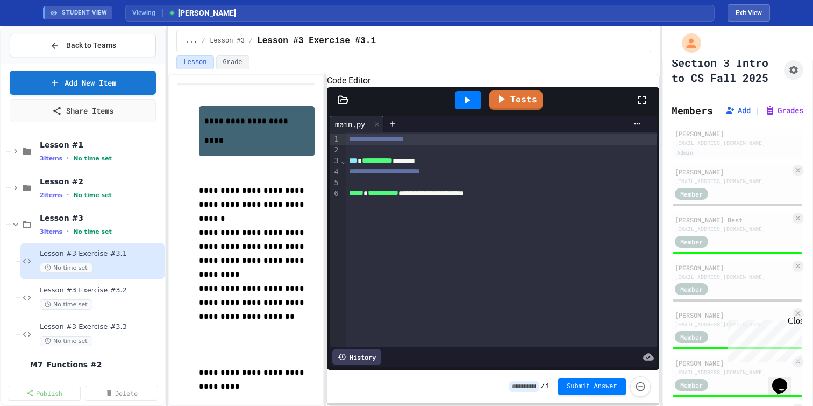
click at [738, 176] on div "[PERSON_NAME]" at bounding box center [733, 172] width 116 height 10
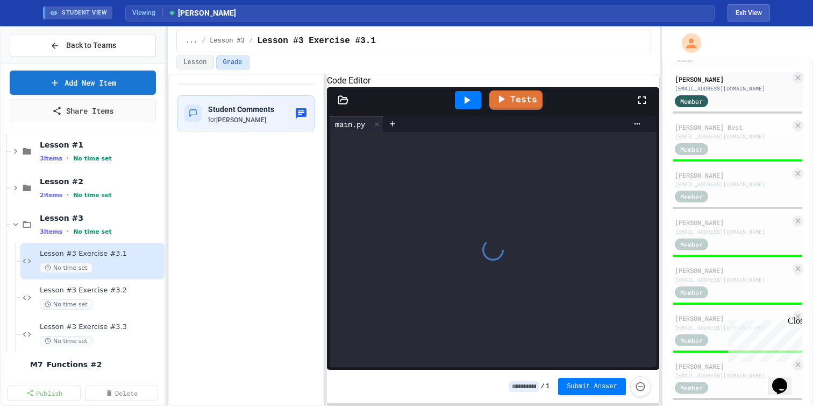
scroll to position [107, 0]
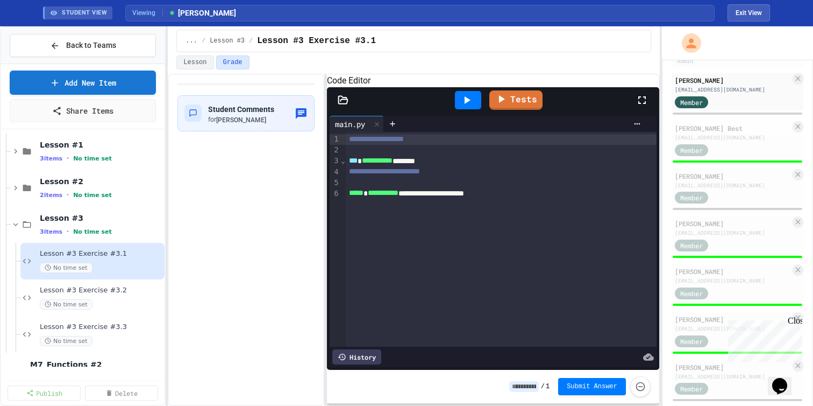
click at [738, 181] on div "[PERSON_NAME]" at bounding box center [733, 176] width 116 height 10
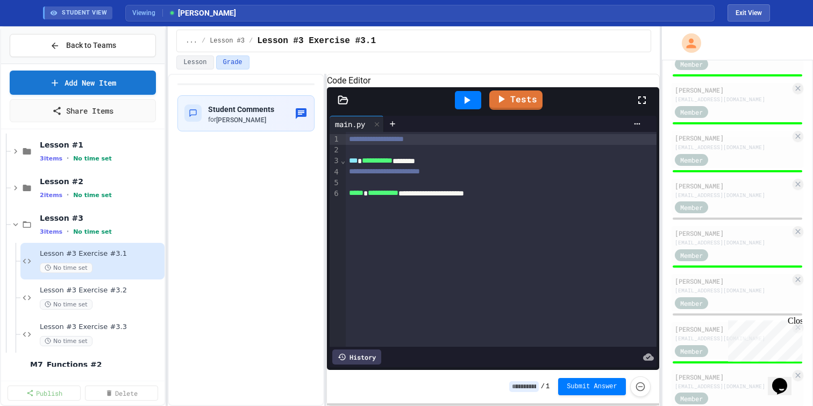
scroll to position [310, 0]
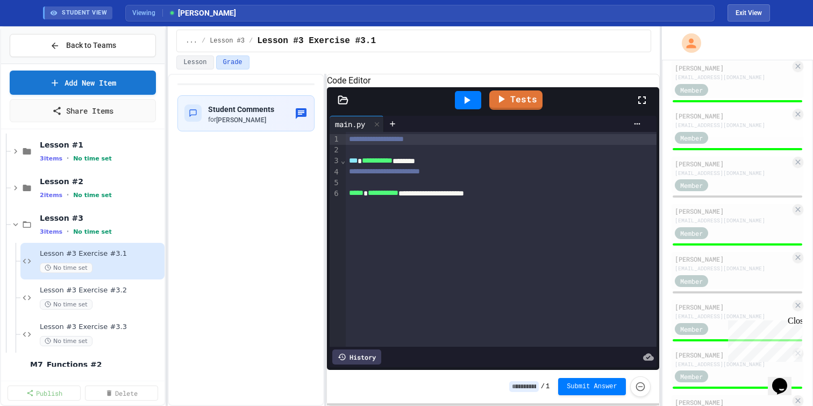
click at [738, 177] on div "[EMAIL_ADDRESS][DOMAIN_NAME]" at bounding box center [733, 173] width 116 height 8
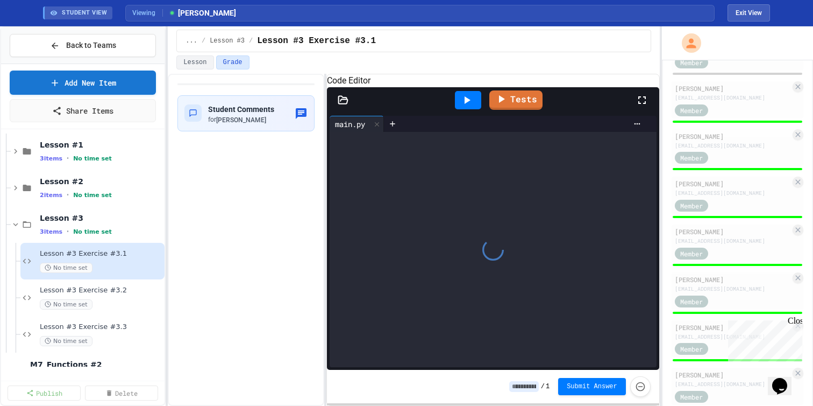
scroll to position [551, 0]
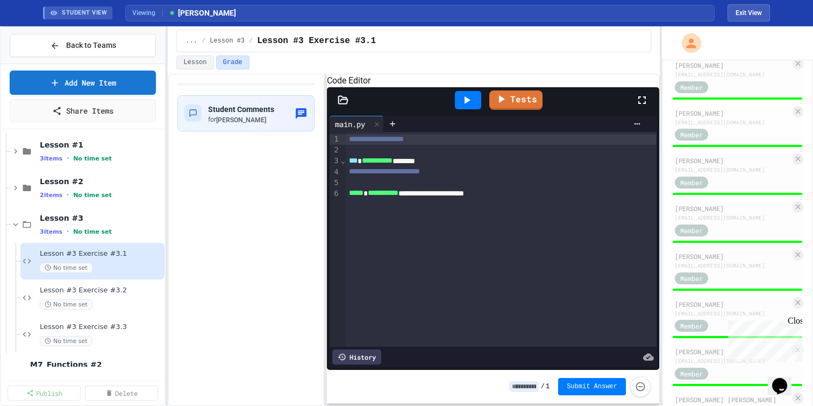
click at [729, 45] on div "Member" at bounding box center [702, 38] width 54 height 13
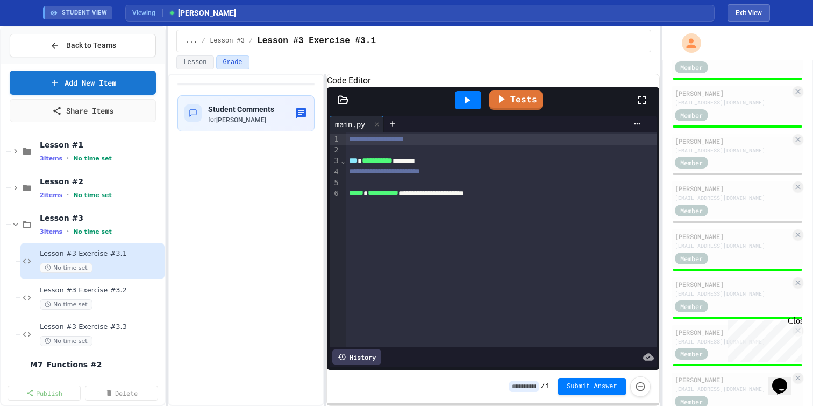
scroll to position [968, 0]
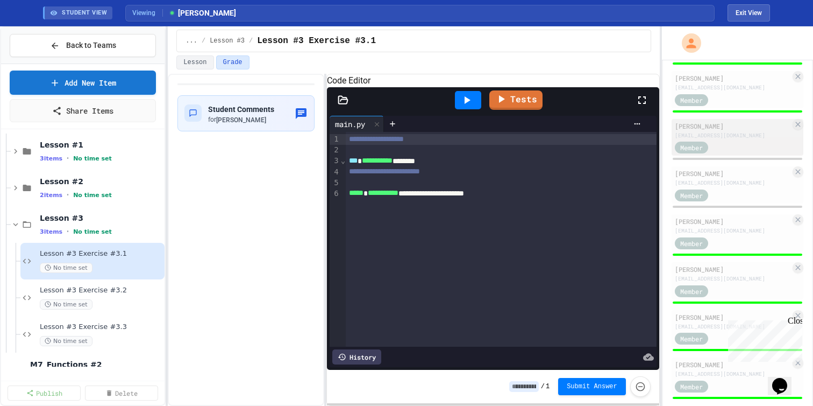
click at [729, 139] on div "[EMAIL_ADDRESS][DOMAIN_NAME]" at bounding box center [733, 135] width 116 height 8
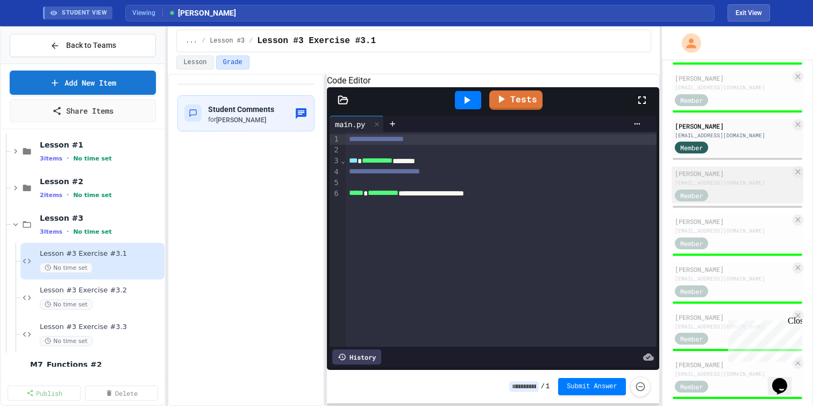
click at [729, 201] on div "Member" at bounding box center [702, 194] width 54 height 13
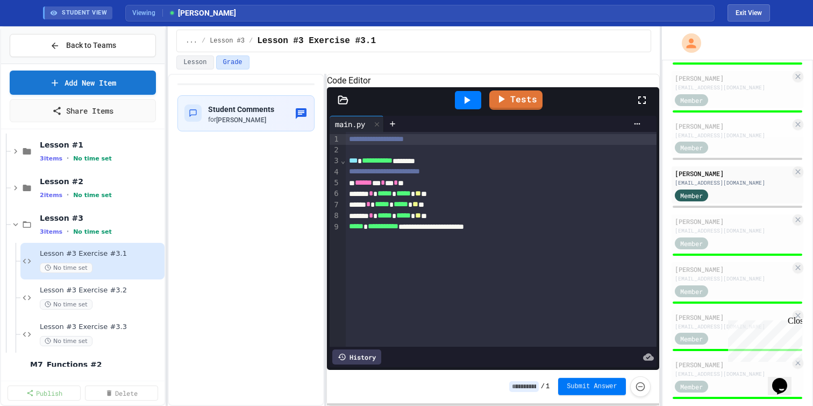
click at [596, 382] on span "Submit Answer" at bounding box center [592, 386] width 51 height 9
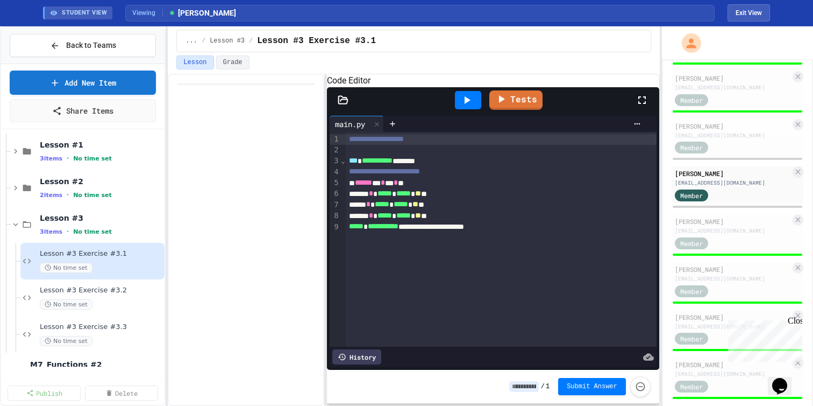
type input "*"
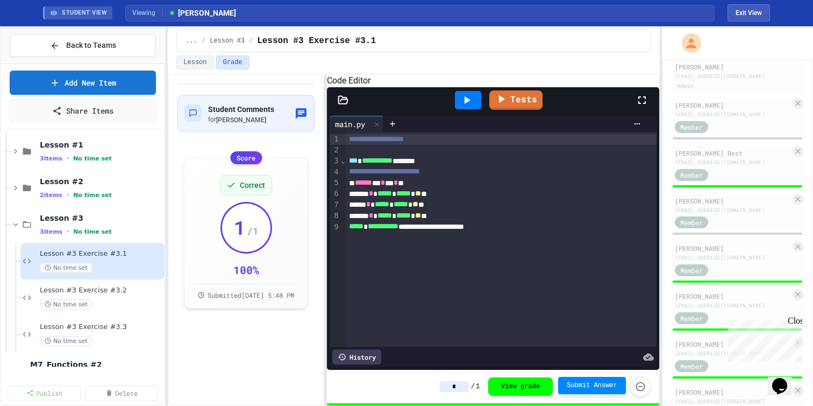
scroll to position [67, 0]
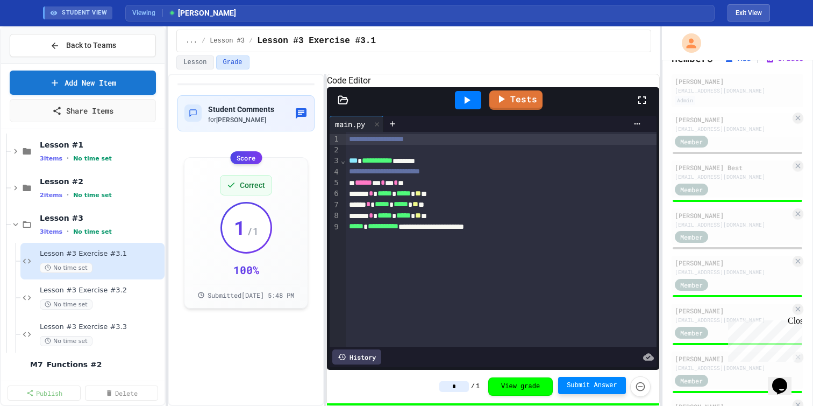
click at [742, 229] on div "[EMAIL_ADDRESS][DOMAIN_NAME]" at bounding box center [733, 225] width 116 height 8
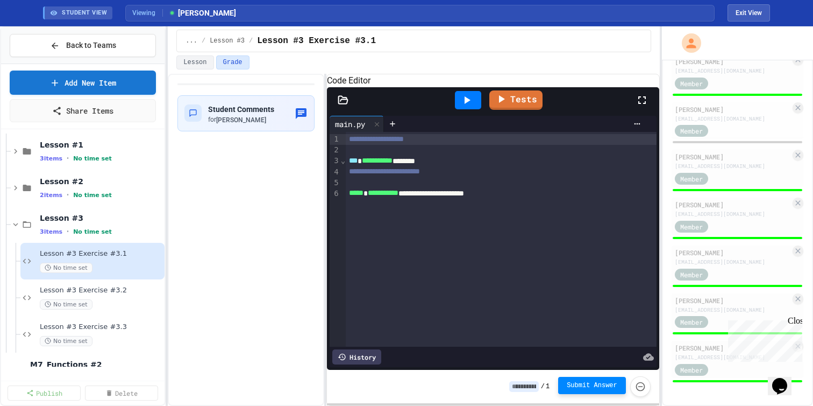
scroll to position [1031, 0]
click at [108, 295] on span "Lesson #3 Exercise #3.2" at bounding box center [96, 290] width 112 height 9
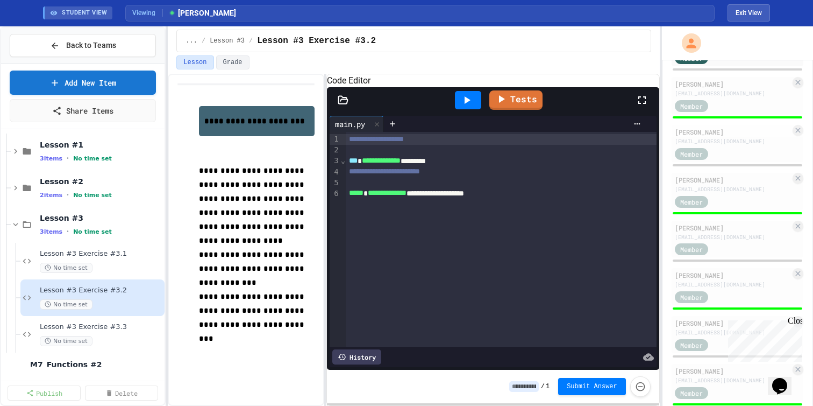
scroll to position [247, 0]
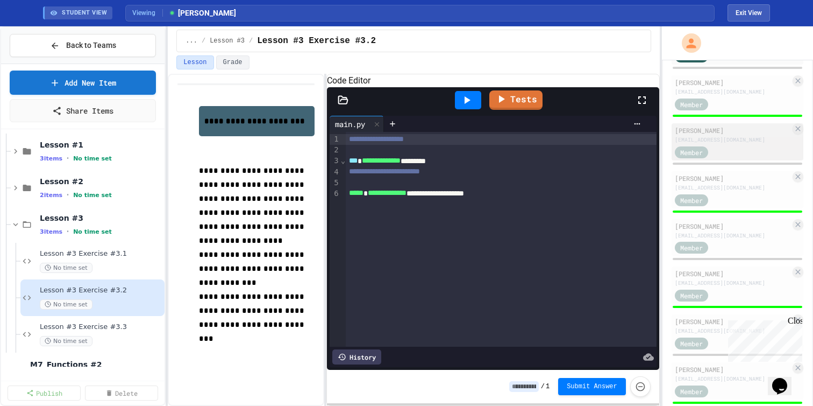
click at [732, 158] on div "Member" at bounding box center [733, 151] width 116 height 13
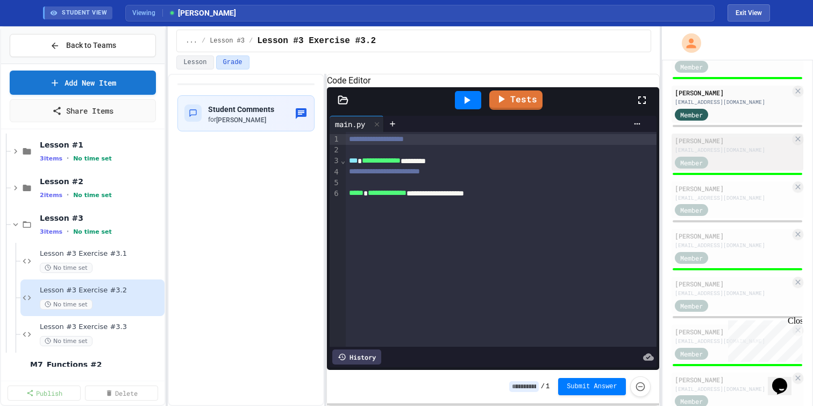
scroll to position [289, 0]
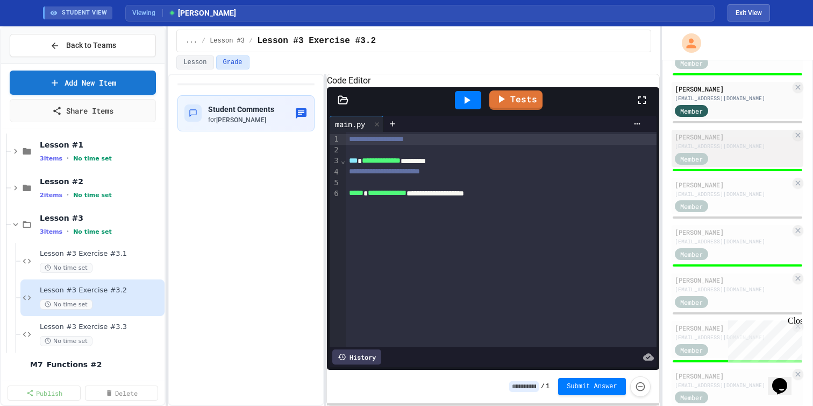
click at [738, 215] on div "[PERSON_NAME] [EMAIL_ADDRESS][DOMAIN_NAME] Member" at bounding box center [738, 196] width 132 height 37
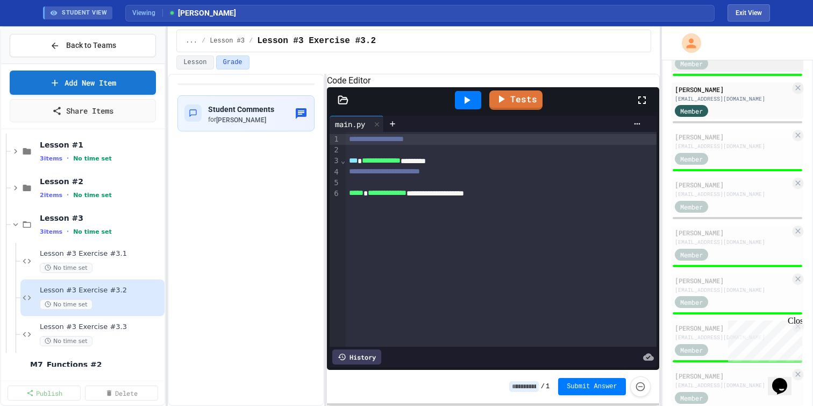
scroll to position [386, 0]
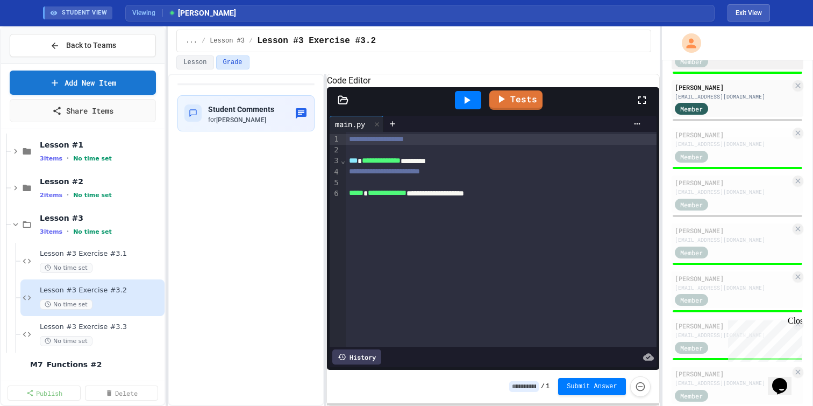
click at [738, 210] on div "Member" at bounding box center [733, 203] width 116 height 13
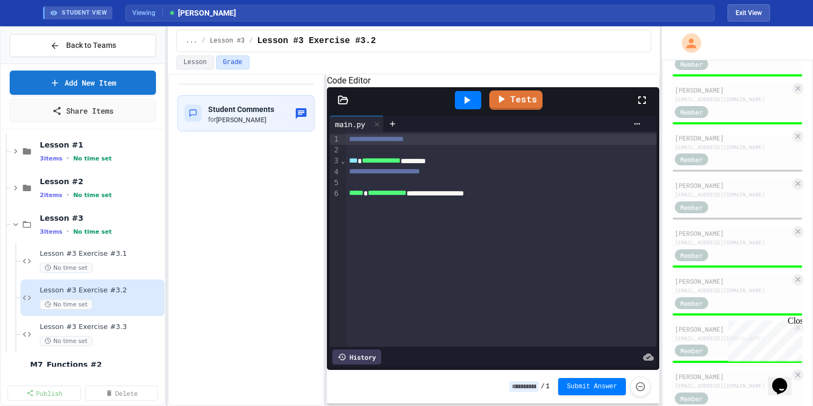
scroll to position [958, 0]
click at [738, 212] on div "Member" at bounding box center [733, 205] width 116 height 13
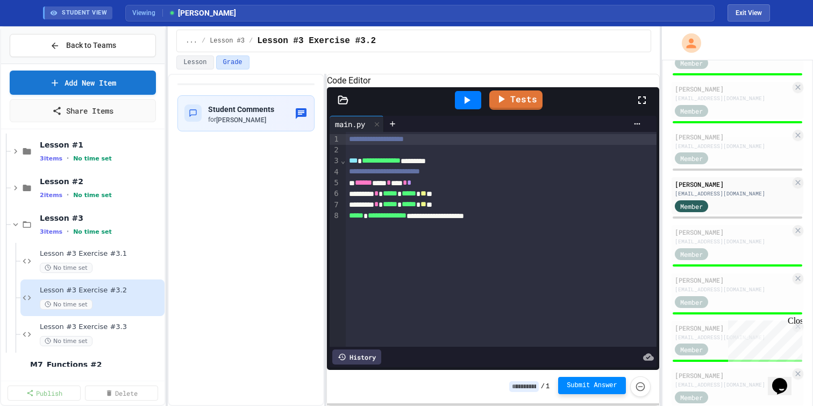
click at [576, 385] on span "Submit Answer" at bounding box center [592, 385] width 51 height 9
type input "*"
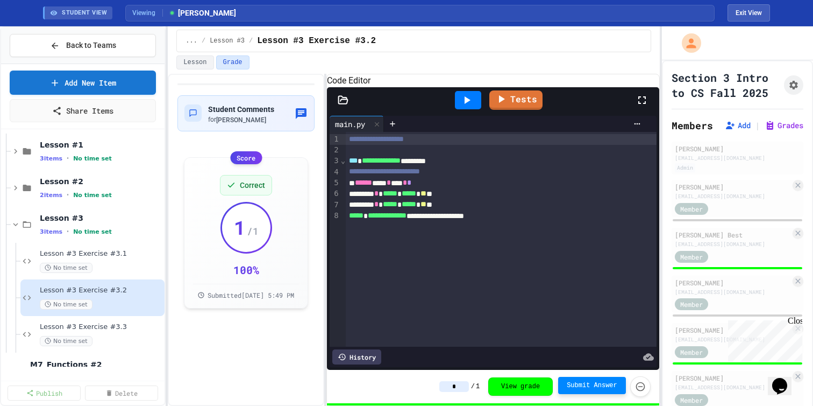
click at [732, 217] on div "[PERSON_NAME] [EMAIL_ADDRESS][DOMAIN_NAME] Member" at bounding box center [738, 198] width 132 height 37
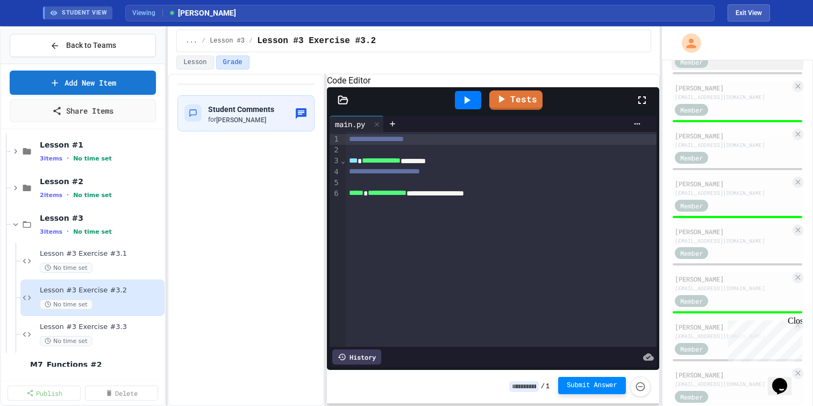
scroll to position [243, 0]
click at [729, 140] on div "[PERSON_NAME]" at bounding box center [733, 135] width 116 height 10
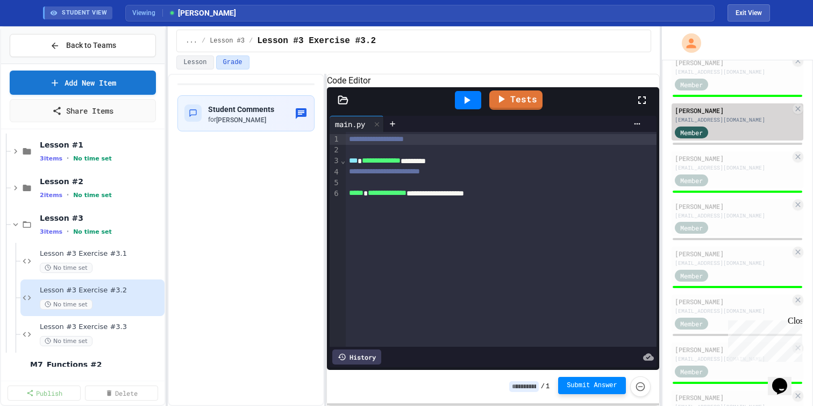
scroll to position [270, 0]
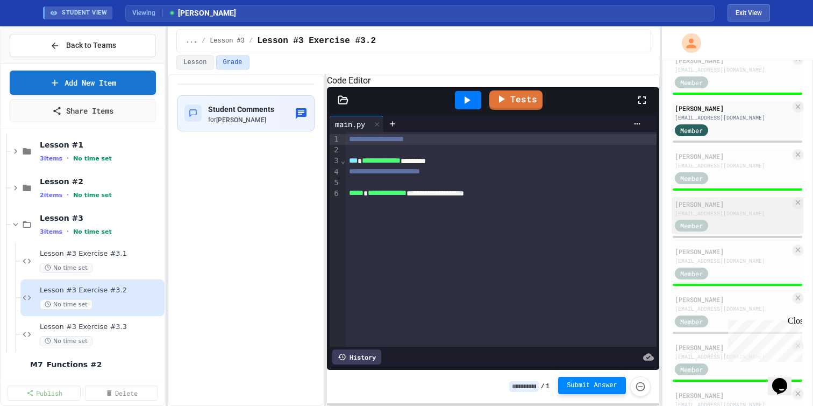
click at [727, 217] on div "[EMAIL_ADDRESS][DOMAIN_NAME]" at bounding box center [733, 213] width 116 height 8
